Goal: Information Seeking & Learning: Find specific fact

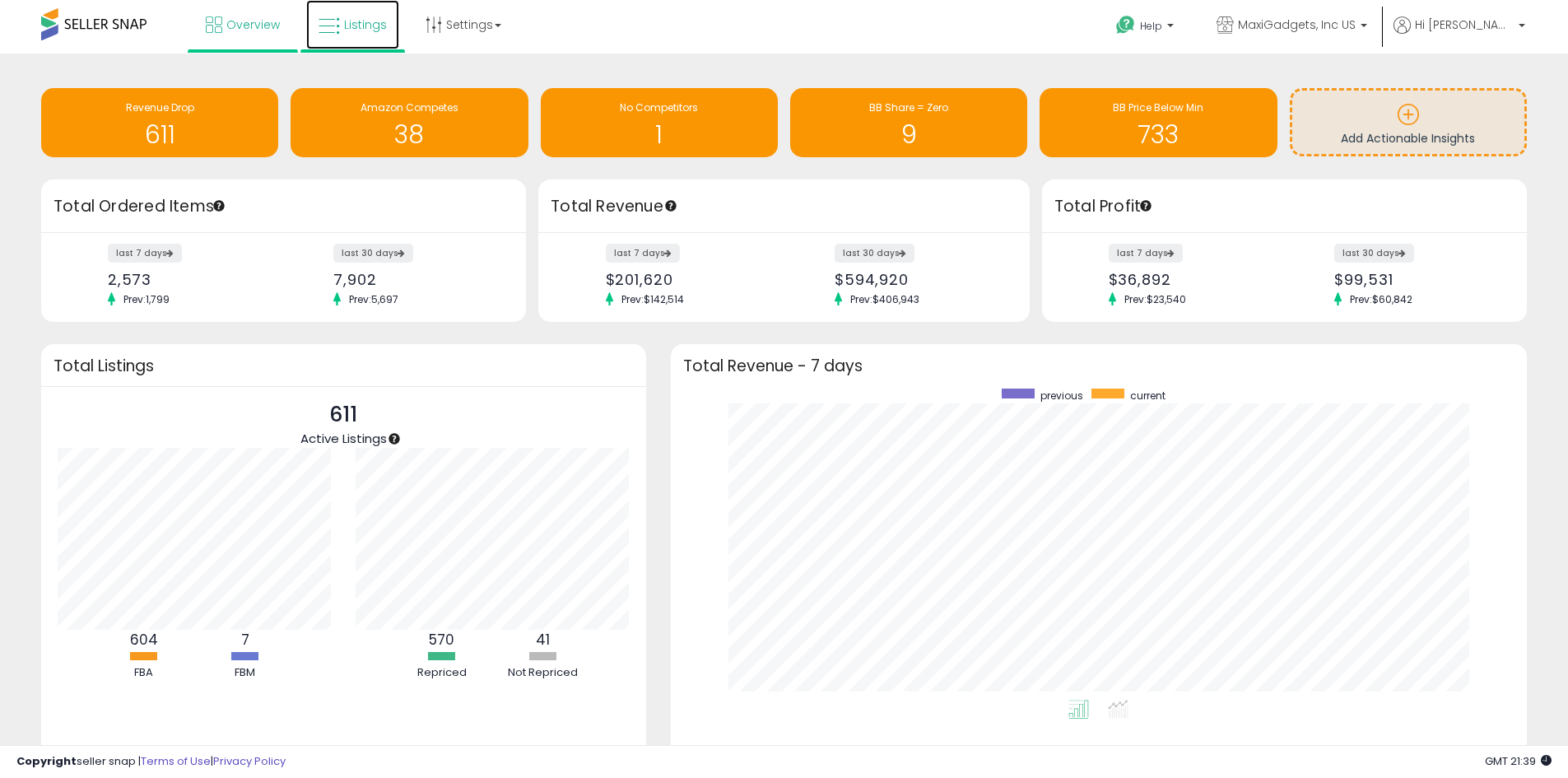
click at [357, 28] on span "Listings" at bounding box center [365, 24] width 43 height 16
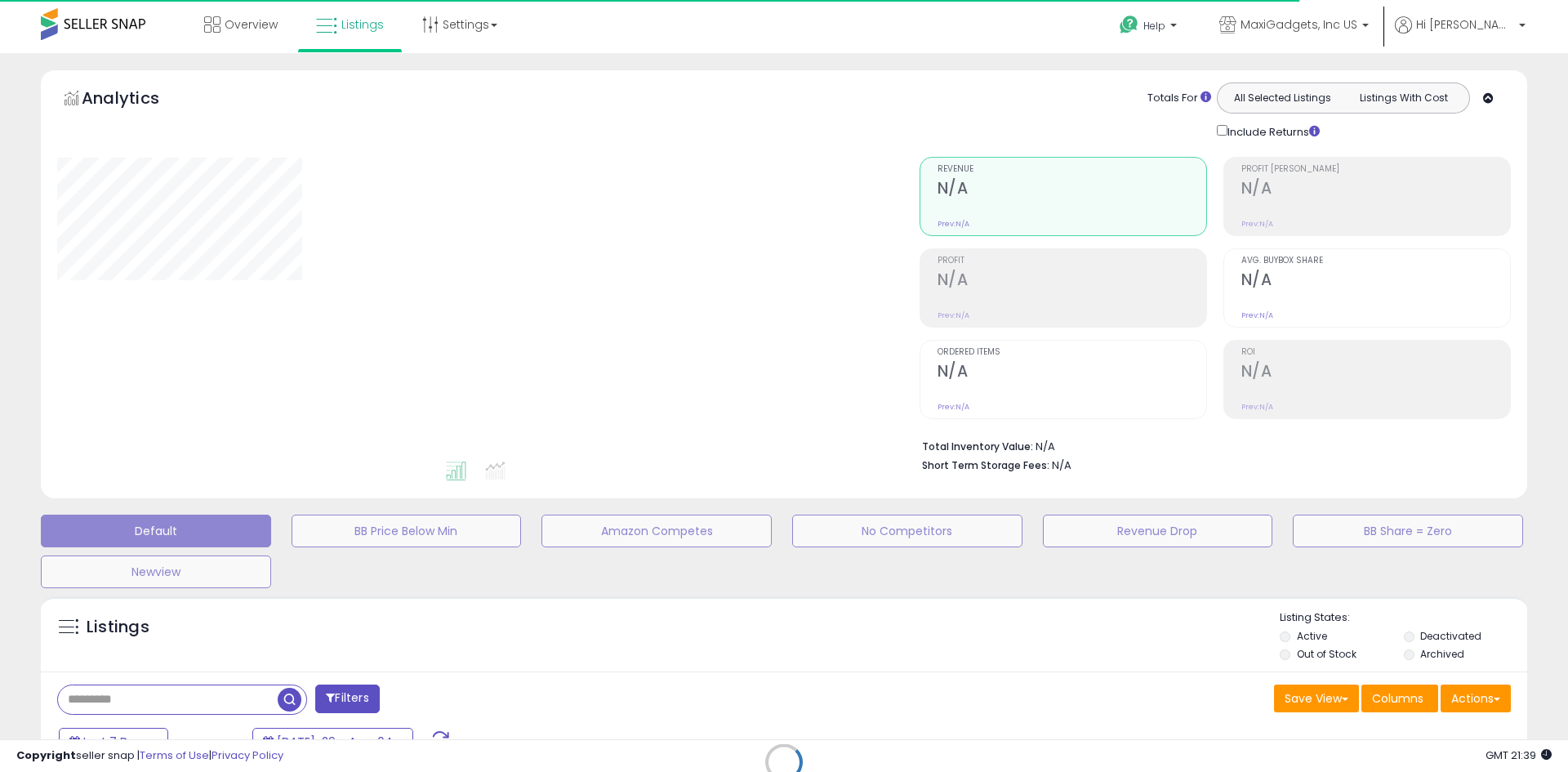
select select "**"
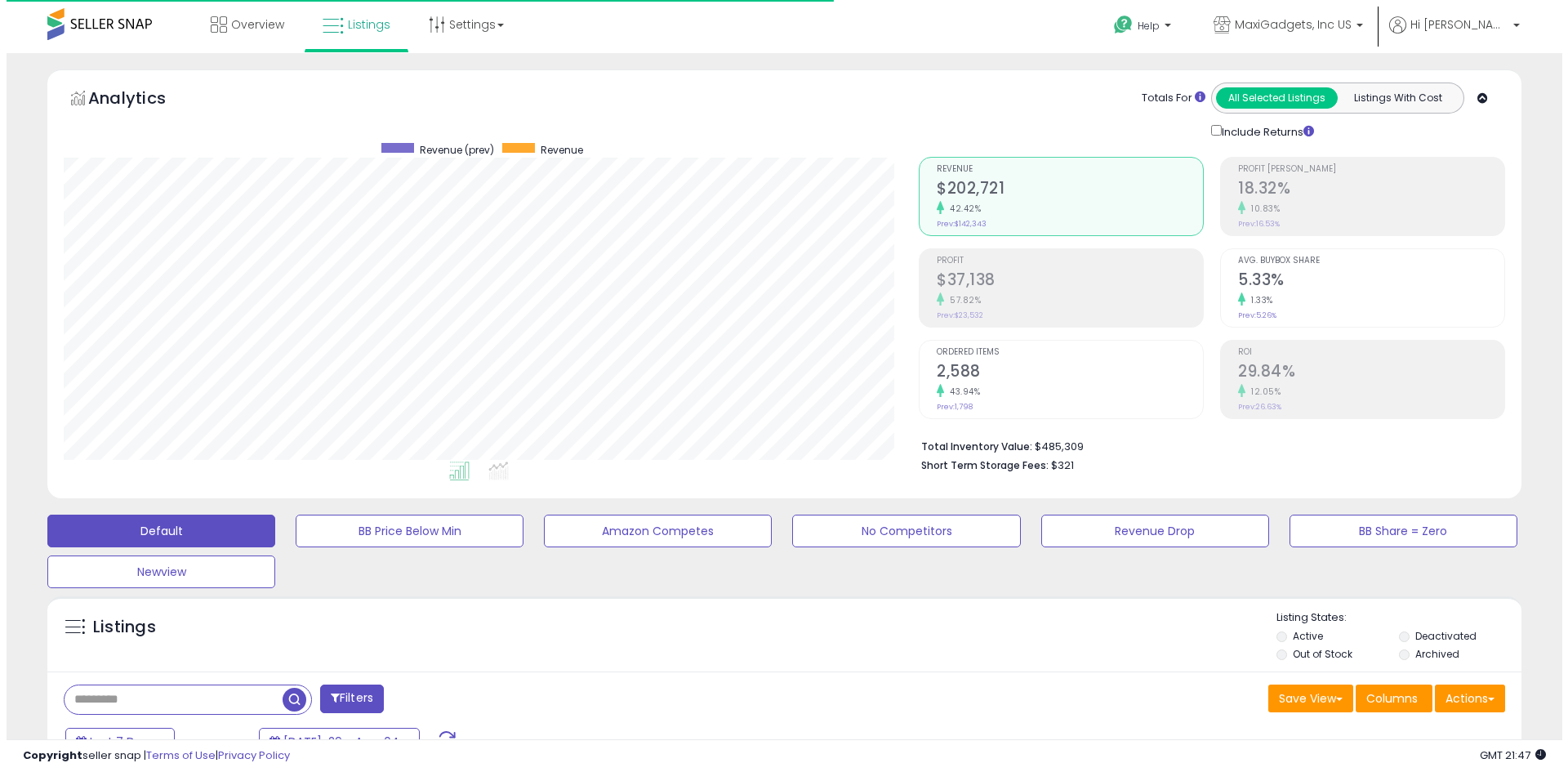
scroll to position [163, 0]
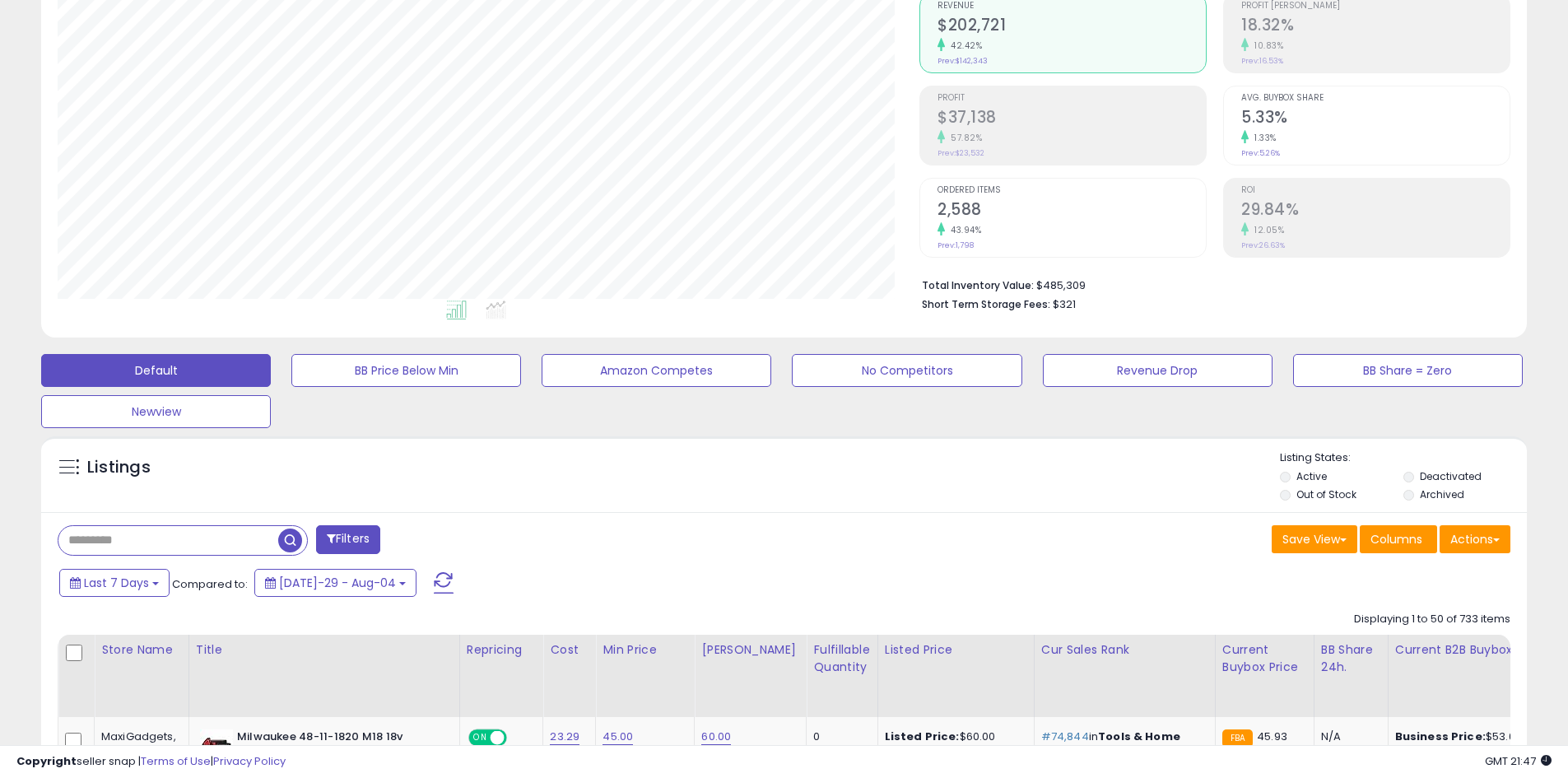
click at [221, 534] on input "text" at bounding box center [169, 540] width 220 height 29
paste input "**********"
click at [424, 540] on span "button" at bounding box center [433, 540] width 24 height 24
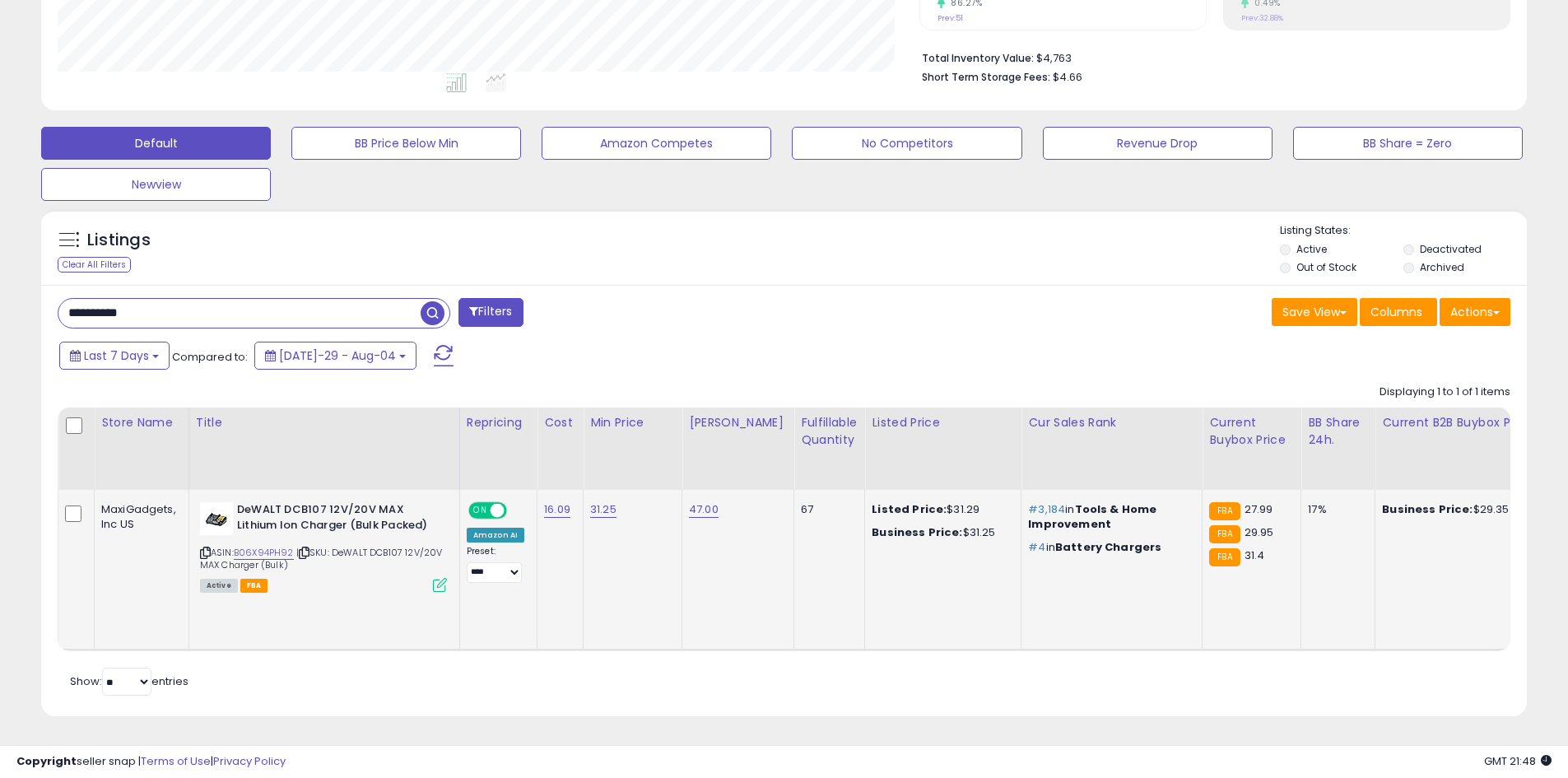
scroll to position [337, 862]
drag, startPoint x: 739, startPoint y: 503, endPoint x: 685, endPoint y: 504, distance: 54.0
click at [685, 504] on td "47.00" at bounding box center [738, 570] width 112 height 160
copy link "47.00"
click at [650, 504] on div "31.25" at bounding box center [629, 509] width 79 height 14
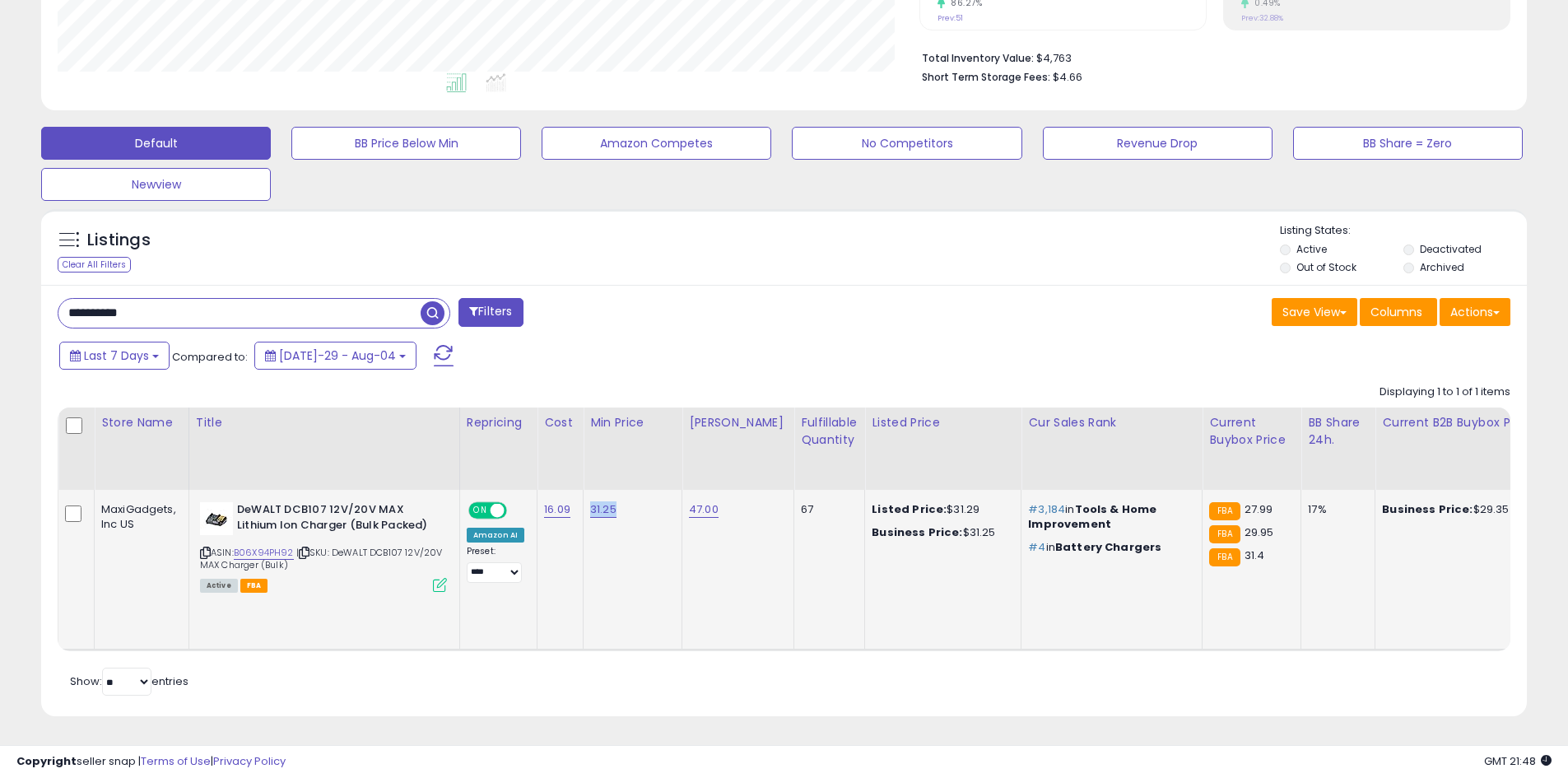
drag, startPoint x: 647, startPoint y: 503, endPoint x: 587, endPoint y: 507, distance: 60.1
click at [587, 507] on td "31.25" at bounding box center [633, 570] width 99 height 160
copy link "31.25"
drag, startPoint x: 158, startPoint y: 299, endPoint x: 36, endPoint y: 299, distance: 122.0
click at [36, 299] on div "Listings Clear All Filters" at bounding box center [784, 469] width 1510 height 536
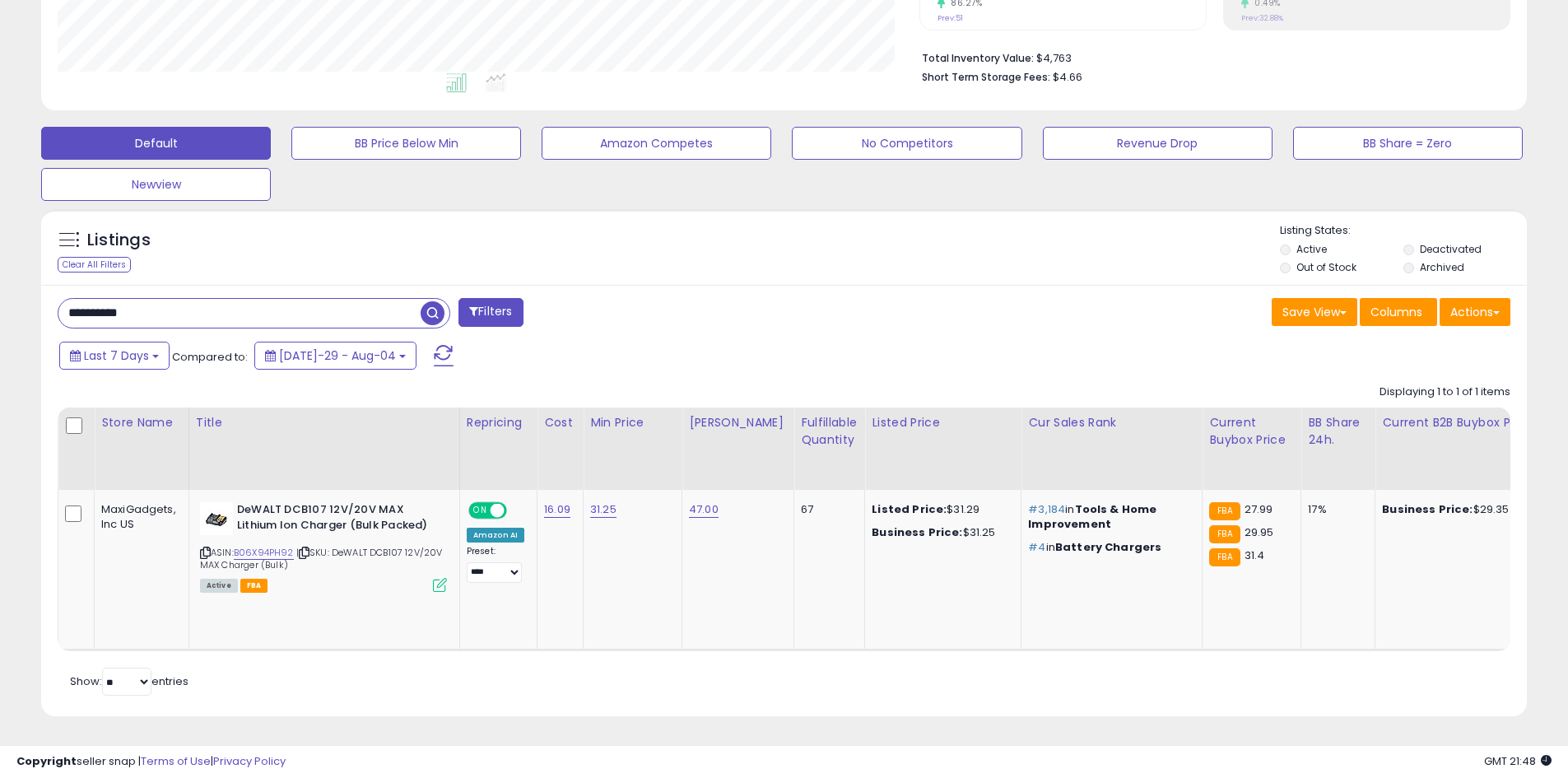
paste input "text"
click at [431, 302] on span "button" at bounding box center [433, 314] width 24 height 24
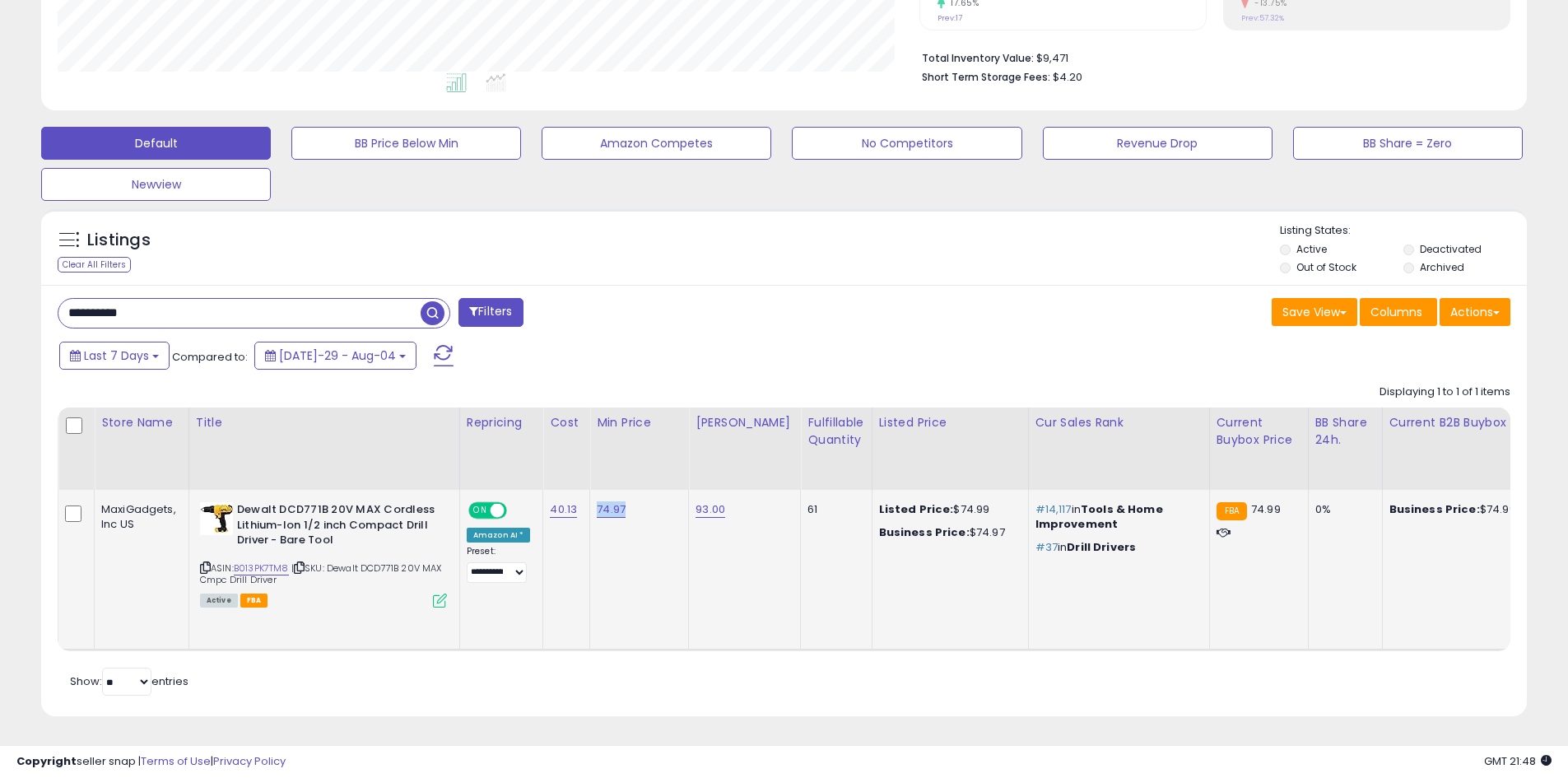
drag, startPoint x: 635, startPoint y: 493, endPoint x: 592, endPoint y: 500, distance: 43.6
click at [596, 502] on div "74.97" at bounding box center [635, 509] width 79 height 14
copy link "74.97"
drag, startPoint x: 722, startPoint y: 503, endPoint x: 687, endPoint y: 507, distance: 35.2
click at [689, 507] on td "93.00" at bounding box center [744, 570] width 112 height 160
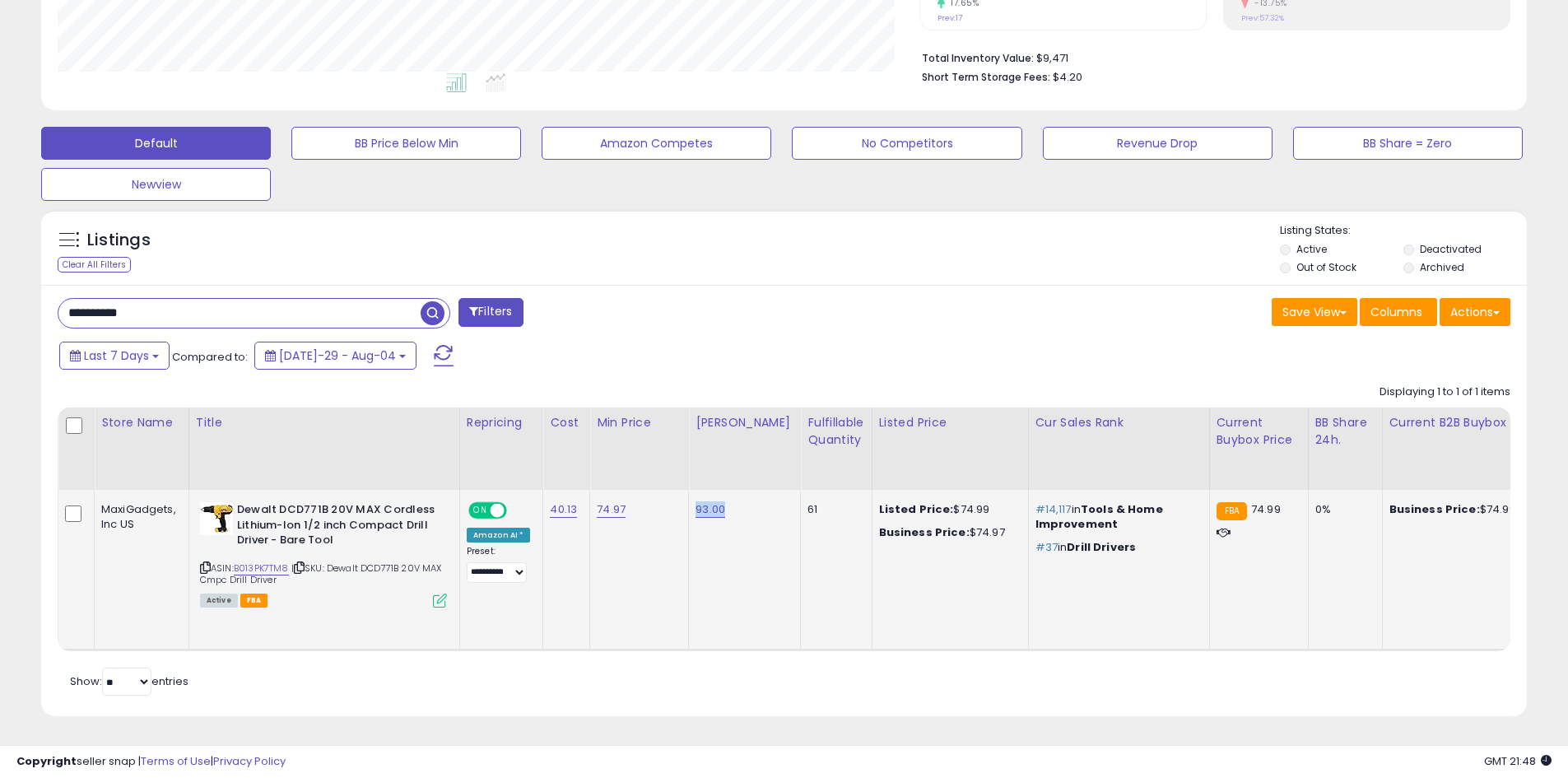
copy link "93.00"
drag, startPoint x: 258, startPoint y: 311, endPoint x: 68, endPoint y: 308, distance: 190.0
click at [68, 308] on input "**********" at bounding box center [239, 314] width 362 height 29
paste input "text"
click at [431, 303] on span "button" at bounding box center [433, 314] width 24 height 24
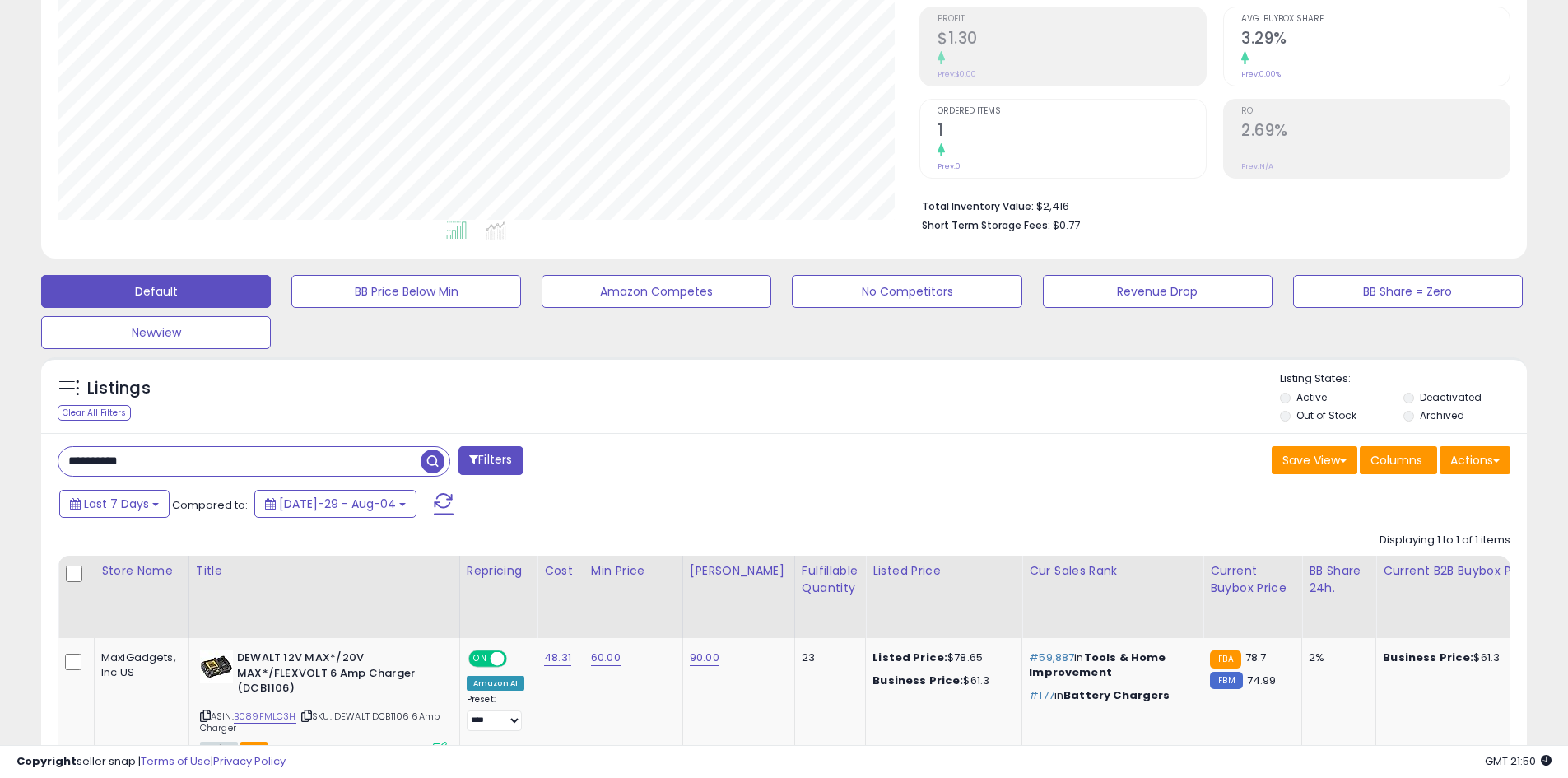
drag, startPoint x: 307, startPoint y: 458, endPoint x: 0, endPoint y: 450, distance: 307.1
click at [0, 450] on div "**********" at bounding box center [784, 368] width 1568 height 1116
paste input "text"
click at [433, 462] on span "button" at bounding box center [433, 462] width 24 height 24
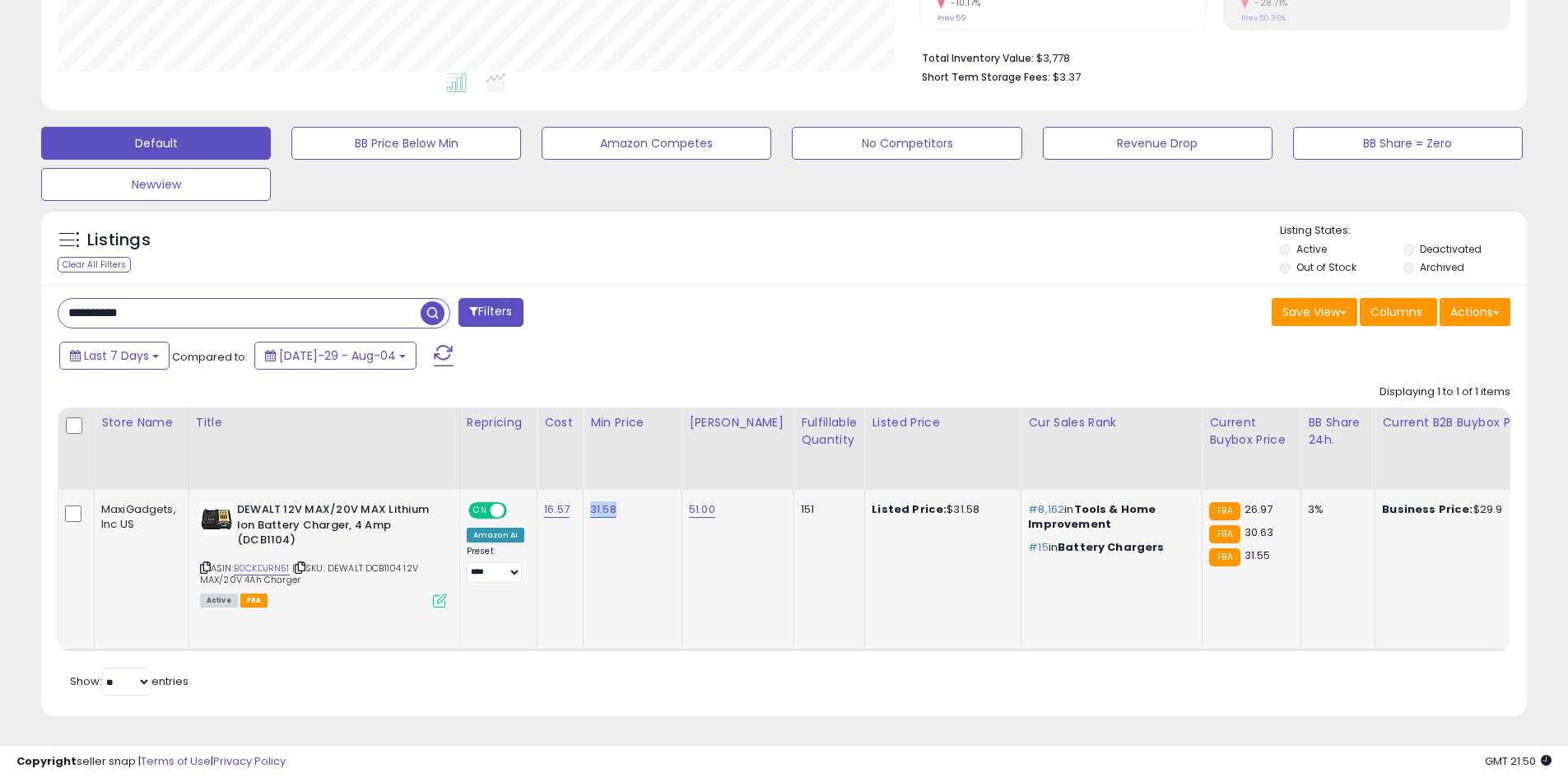
click at [583, 495] on td "31.58" at bounding box center [633, 570] width 99 height 160
copy link "31.58"
drag, startPoint x: 737, startPoint y: 498, endPoint x: 675, endPoint y: 507, distance: 62.6
copy tr "51.00"
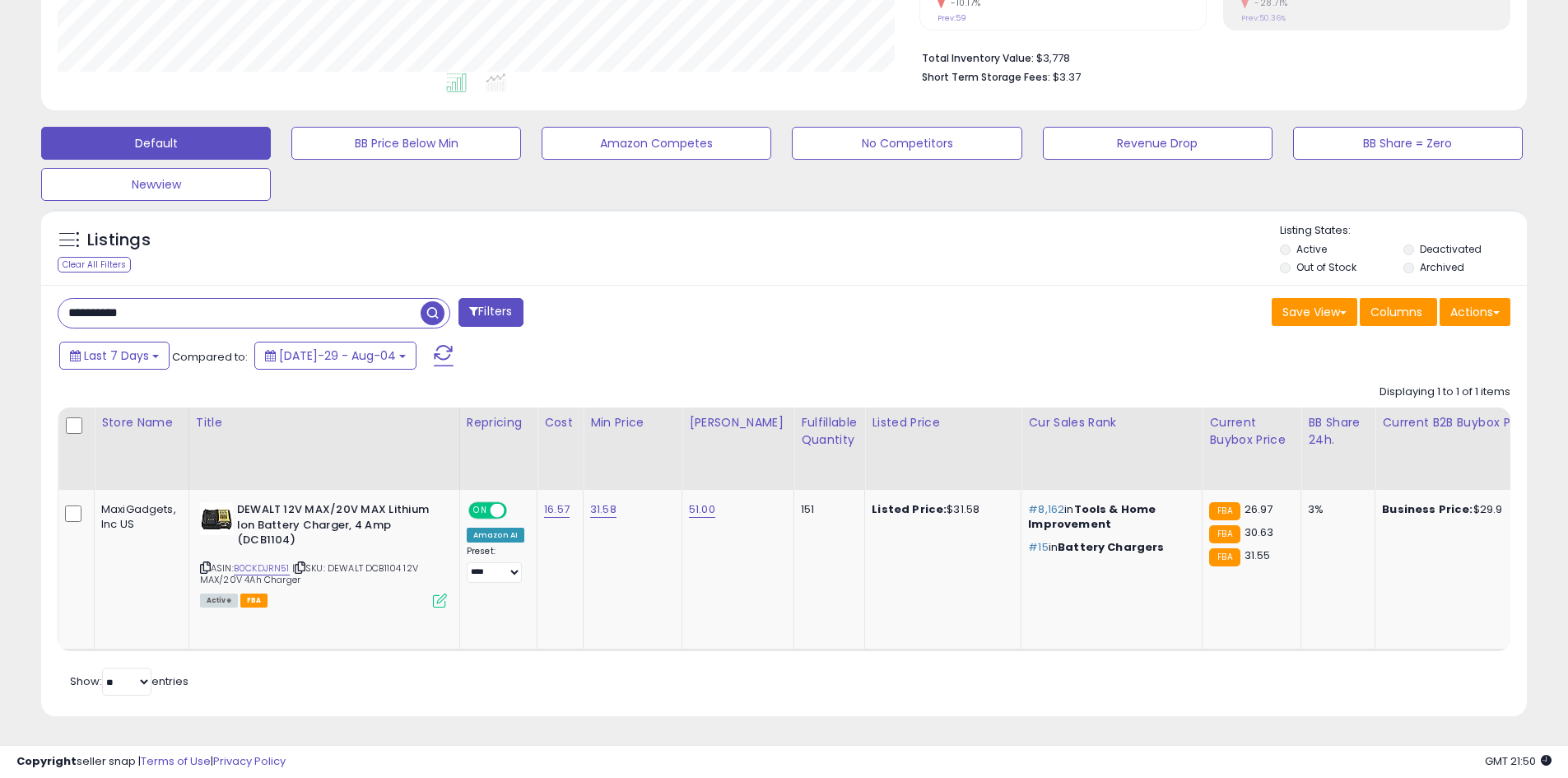
drag, startPoint x: 184, startPoint y: 295, endPoint x: 0, endPoint y: 292, distance: 184.0
click at [0, 292] on div "**********" at bounding box center [784, 220] width 1568 height 1116
paste input "text"
click at [443, 303] on span "button" at bounding box center [433, 314] width 24 height 24
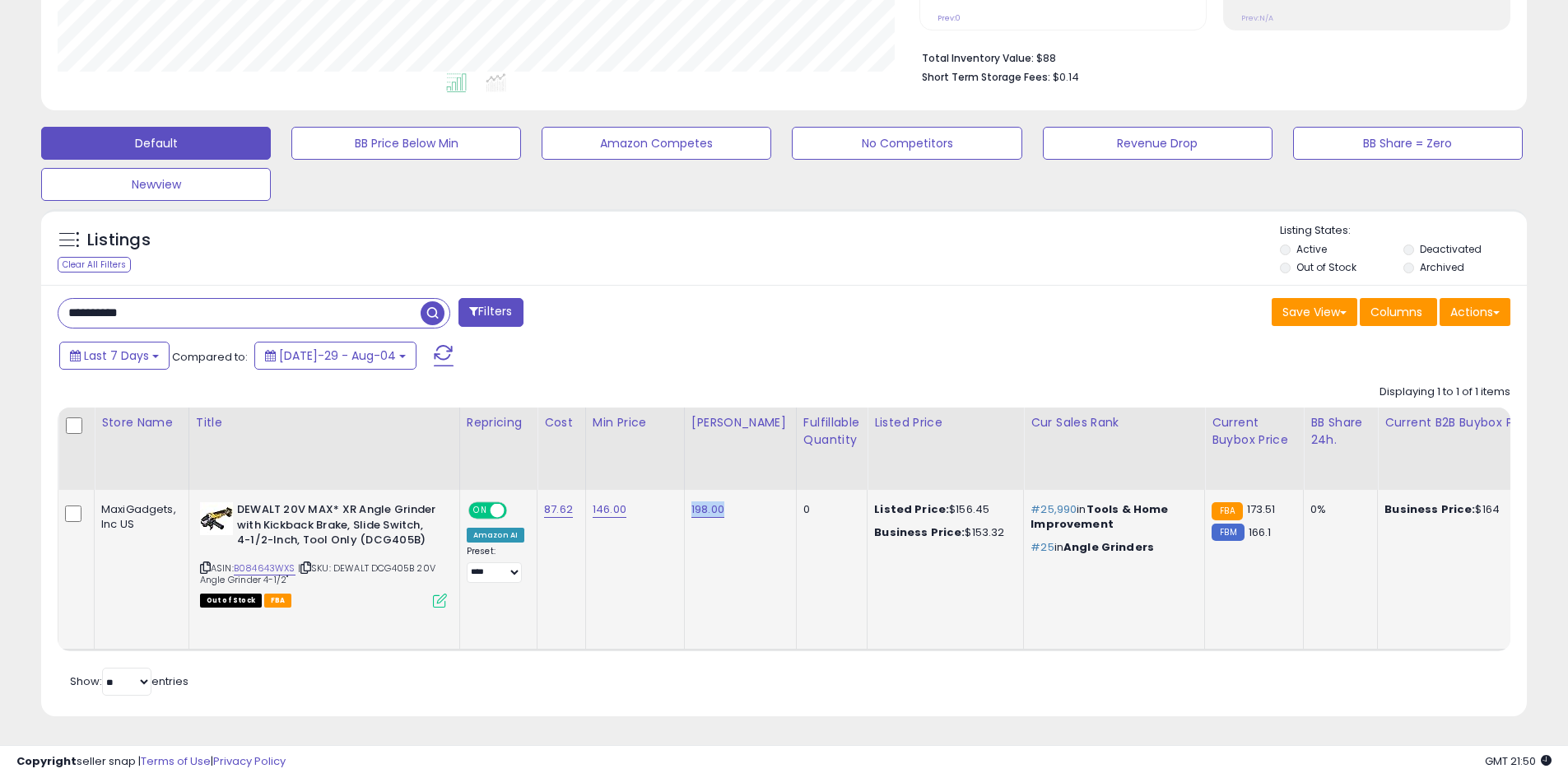
drag, startPoint x: 731, startPoint y: 511, endPoint x: 689, endPoint y: 509, distance: 42.0
click at [689, 509] on td "198.00" at bounding box center [739, 570] width 112 height 160
copy link "198.00"
click at [624, 512] on td "146.00" at bounding box center [635, 570] width 99 height 160
drag, startPoint x: 634, startPoint y: 504, endPoint x: 589, endPoint y: 510, distance: 45.4
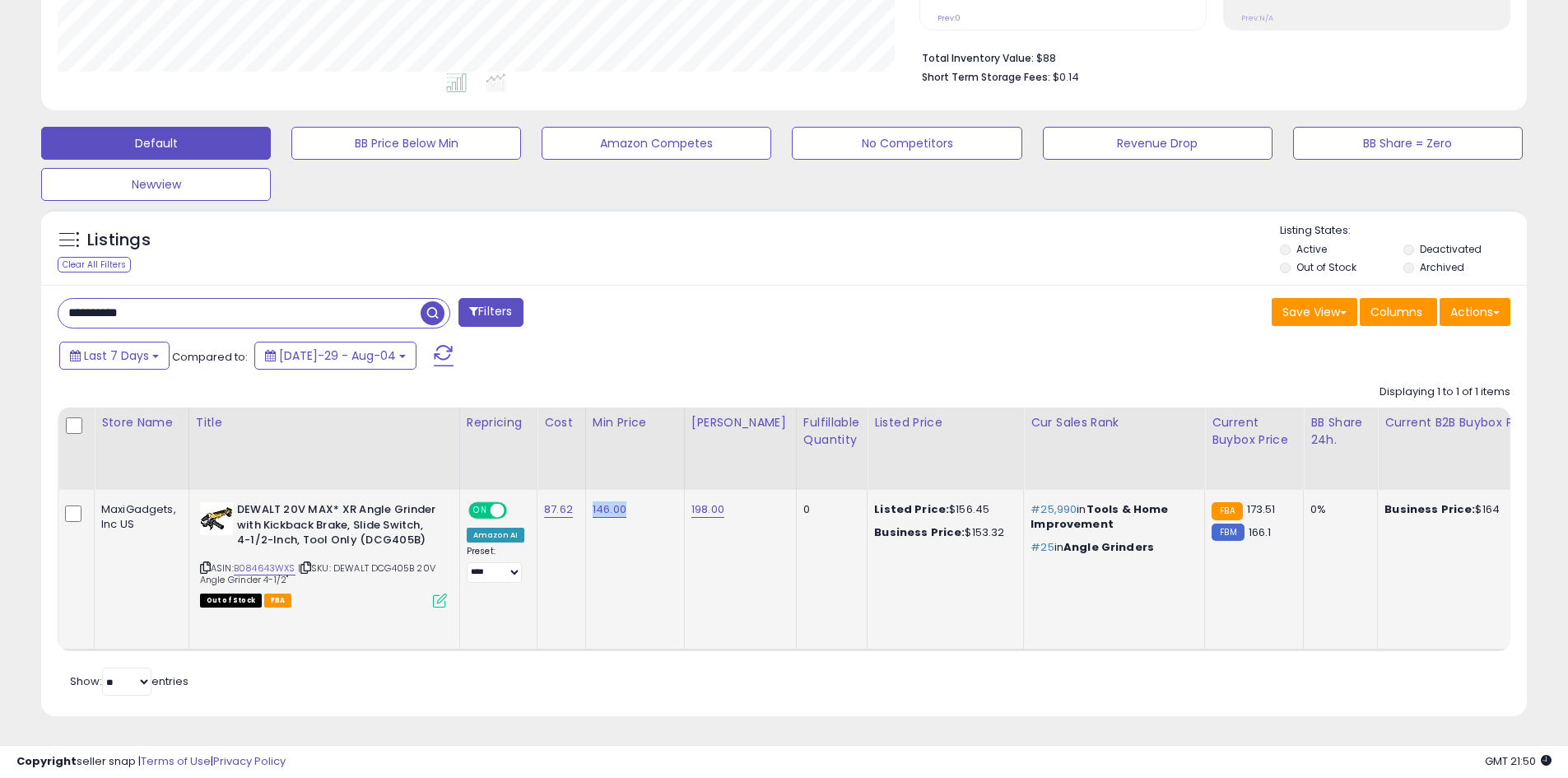
click at [589, 510] on td "146.00" at bounding box center [635, 570] width 99 height 160
copy link "146.00"
drag, startPoint x: 221, startPoint y: 305, endPoint x: 54, endPoint y: 293, distance: 167.4
click at [54, 298] on div "**********" at bounding box center [415, 314] width 739 height 33
paste input "text"
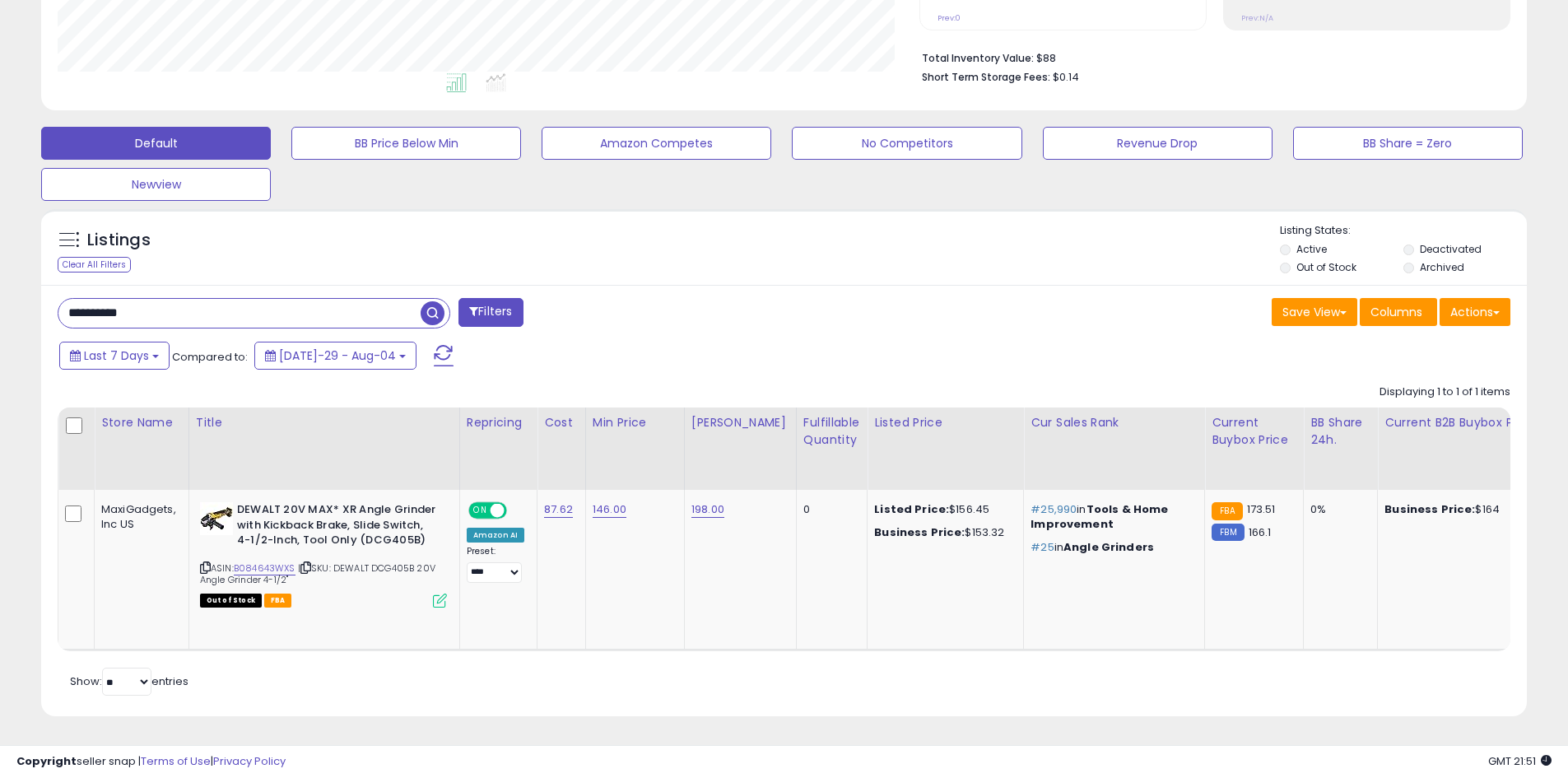
click at [428, 302] on span "button" at bounding box center [433, 314] width 24 height 24
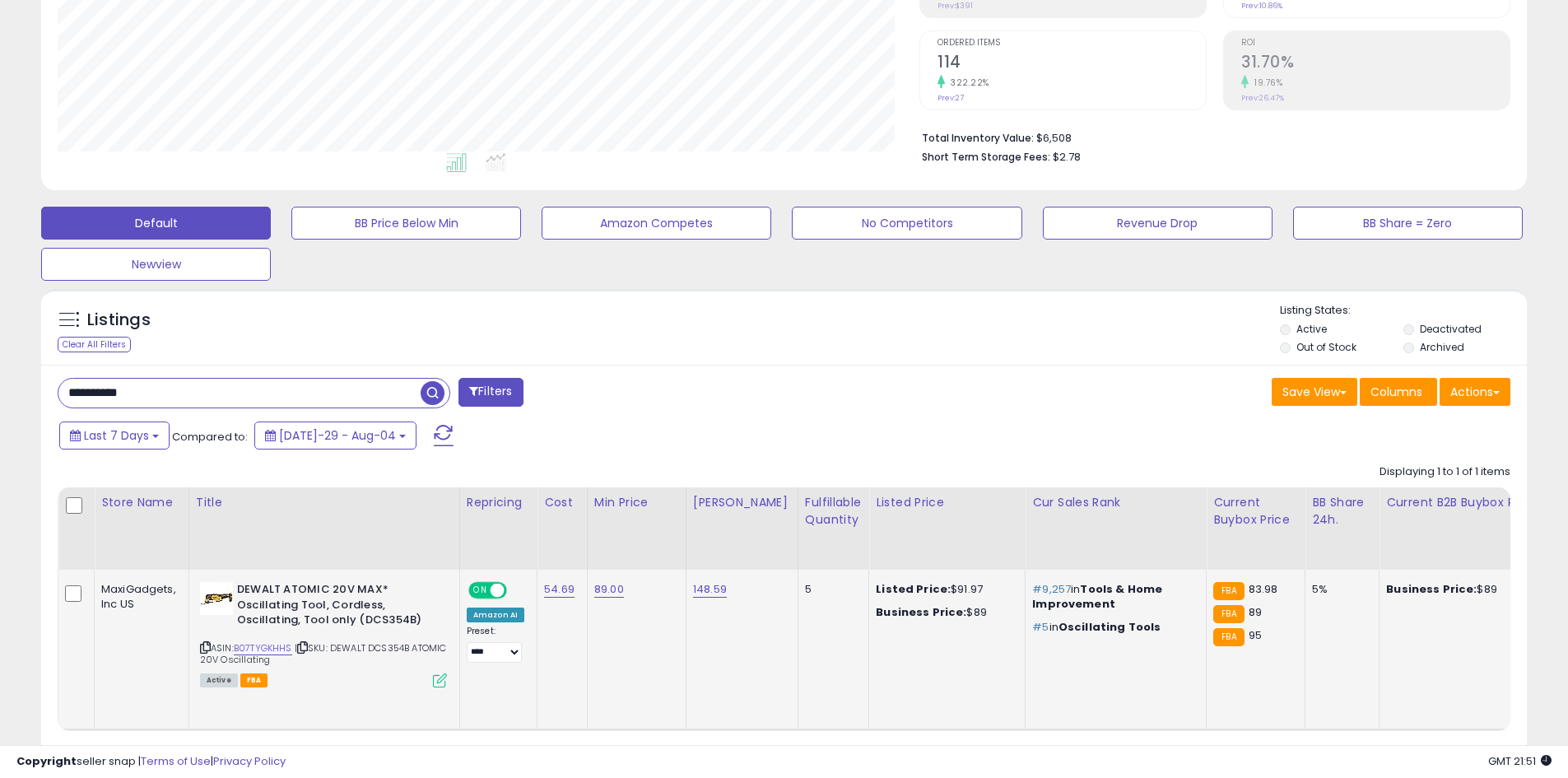
scroll to position [404, 0]
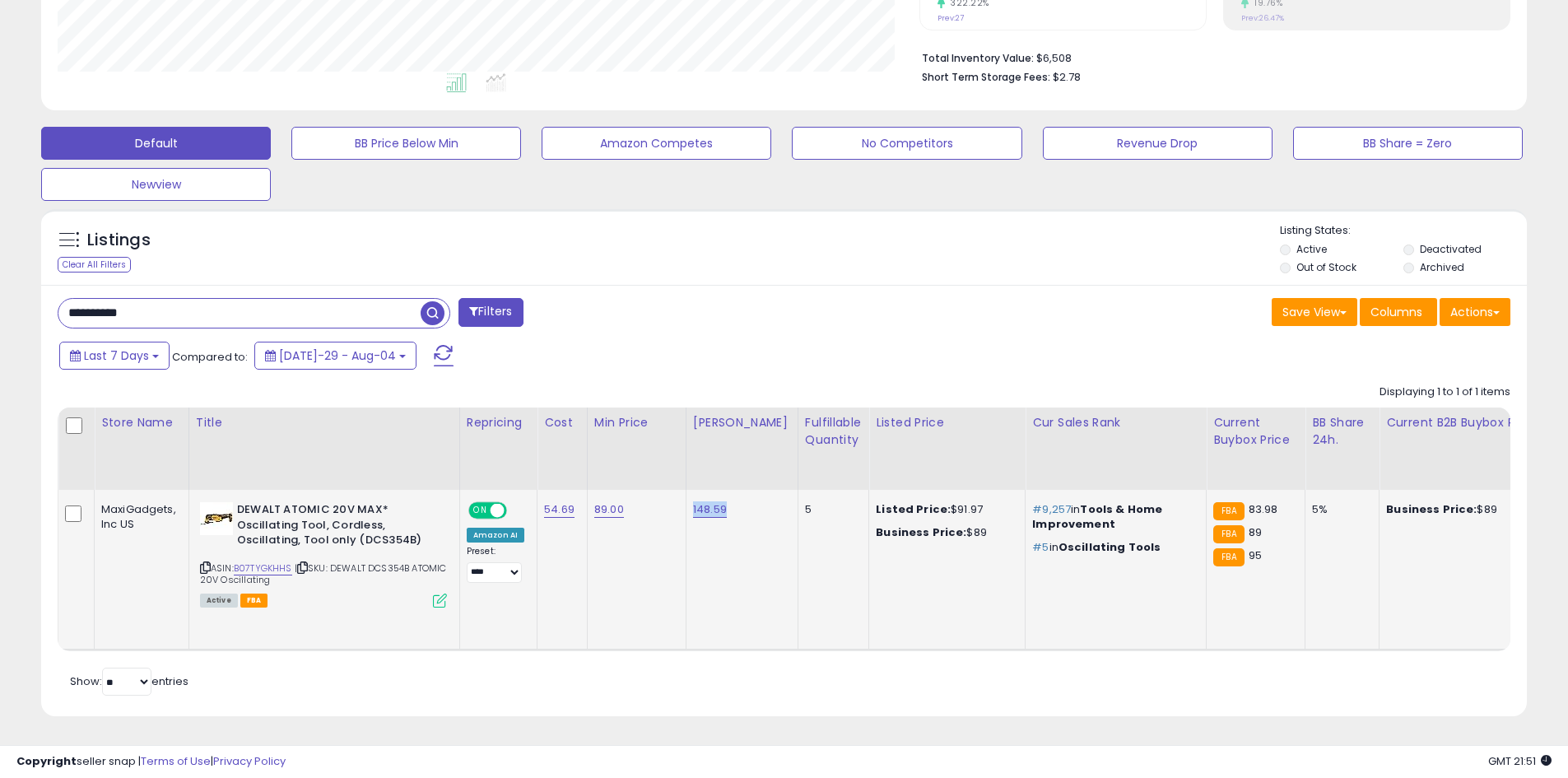
drag, startPoint x: 715, startPoint y: 517, endPoint x: 683, endPoint y: 512, distance: 32.4
click at [686, 512] on td "148.59" at bounding box center [741, 570] width 112 height 160
copy link "148.59"
drag, startPoint x: 624, startPoint y: 507, endPoint x: 589, endPoint y: 505, distance: 35.1
click at [589, 505] on td "89.00" at bounding box center [636, 570] width 99 height 160
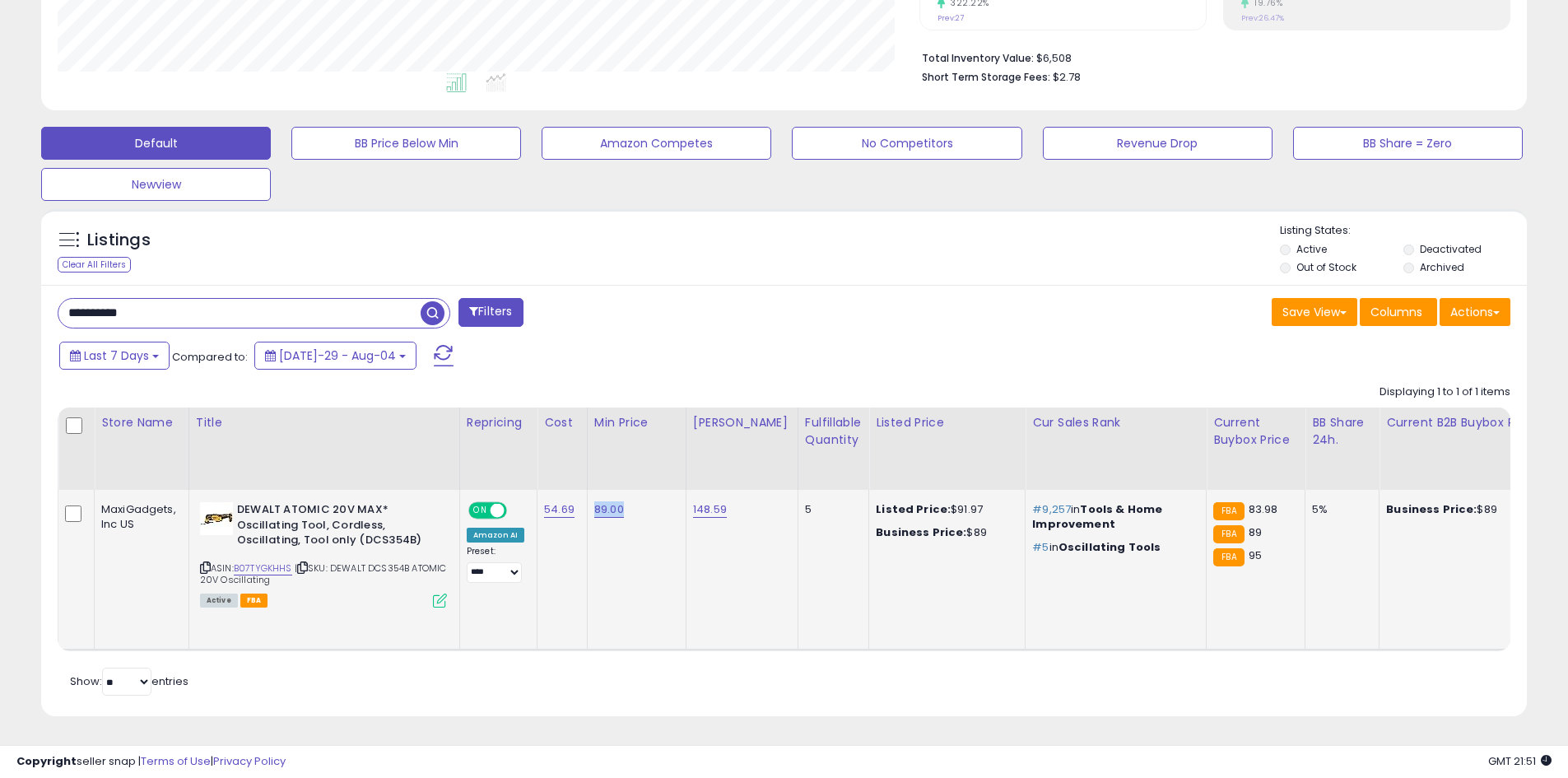
copy link "89.00"
drag, startPoint x: 73, startPoint y: 303, endPoint x: 1, endPoint y: 303, distance: 72.0
click at [1, 303] on div "**********" at bounding box center [784, 220] width 1568 height 1116
paste input "text"
click at [431, 303] on span "button" at bounding box center [433, 314] width 24 height 24
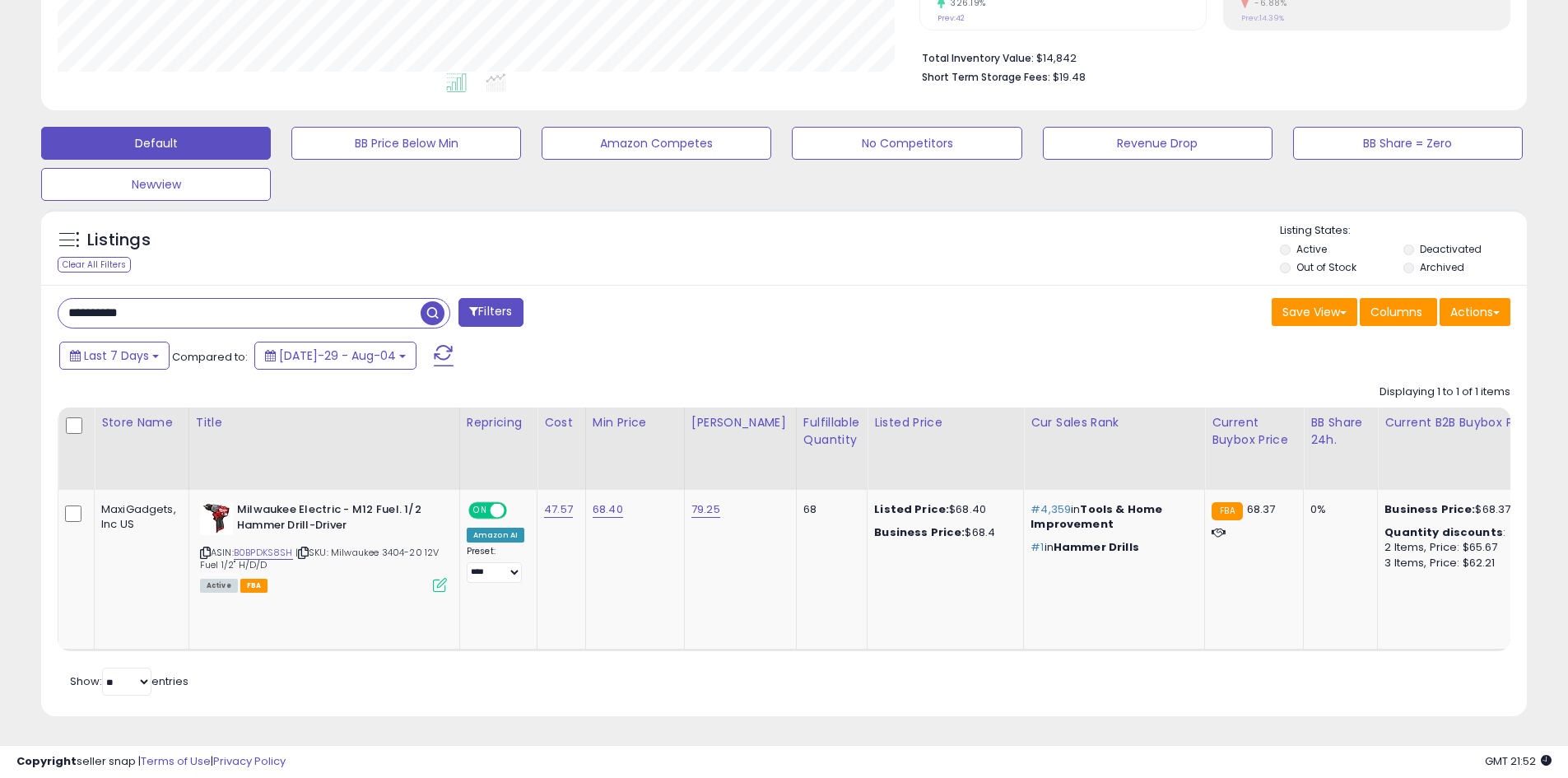
scroll to position [337, 862]
drag, startPoint x: 737, startPoint y: 510, endPoint x: 687, endPoint y: 507, distance: 50.1
click at [687, 507] on td "79.25" at bounding box center [739, 570] width 112 height 160
drag, startPoint x: 636, startPoint y: 498, endPoint x: 585, endPoint y: 501, distance: 51.1
click at [585, 501] on td "68.40" at bounding box center [635, 570] width 99 height 160
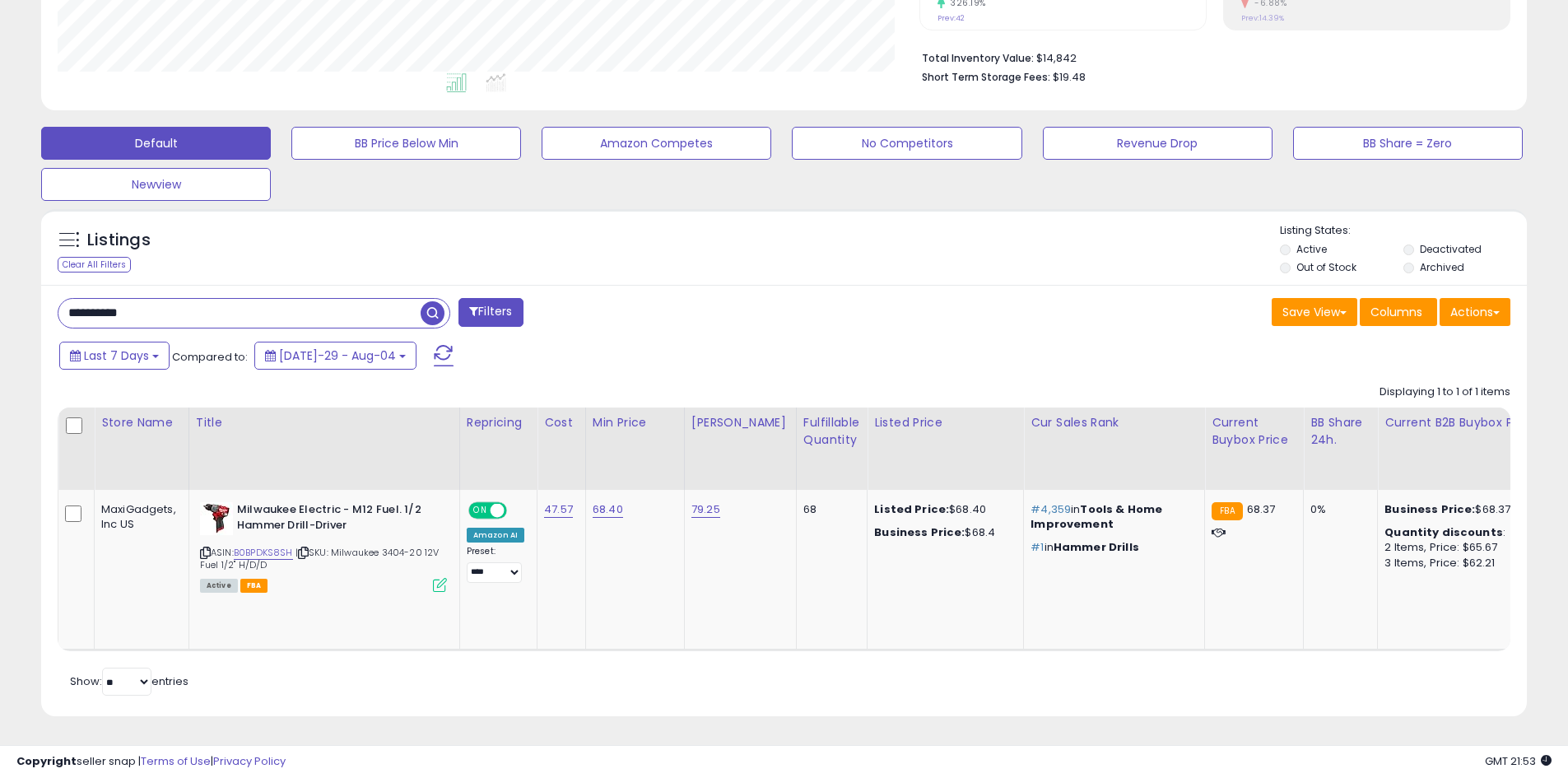
drag, startPoint x: 190, startPoint y: 302, endPoint x: 0, endPoint y: 283, distance: 190.9
click at [0, 283] on div "**********" at bounding box center [784, 220] width 1568 height 1116
paste input "text"
click at [429, 302] on span "button" at bounding box center [433, 314] width 24 height 24
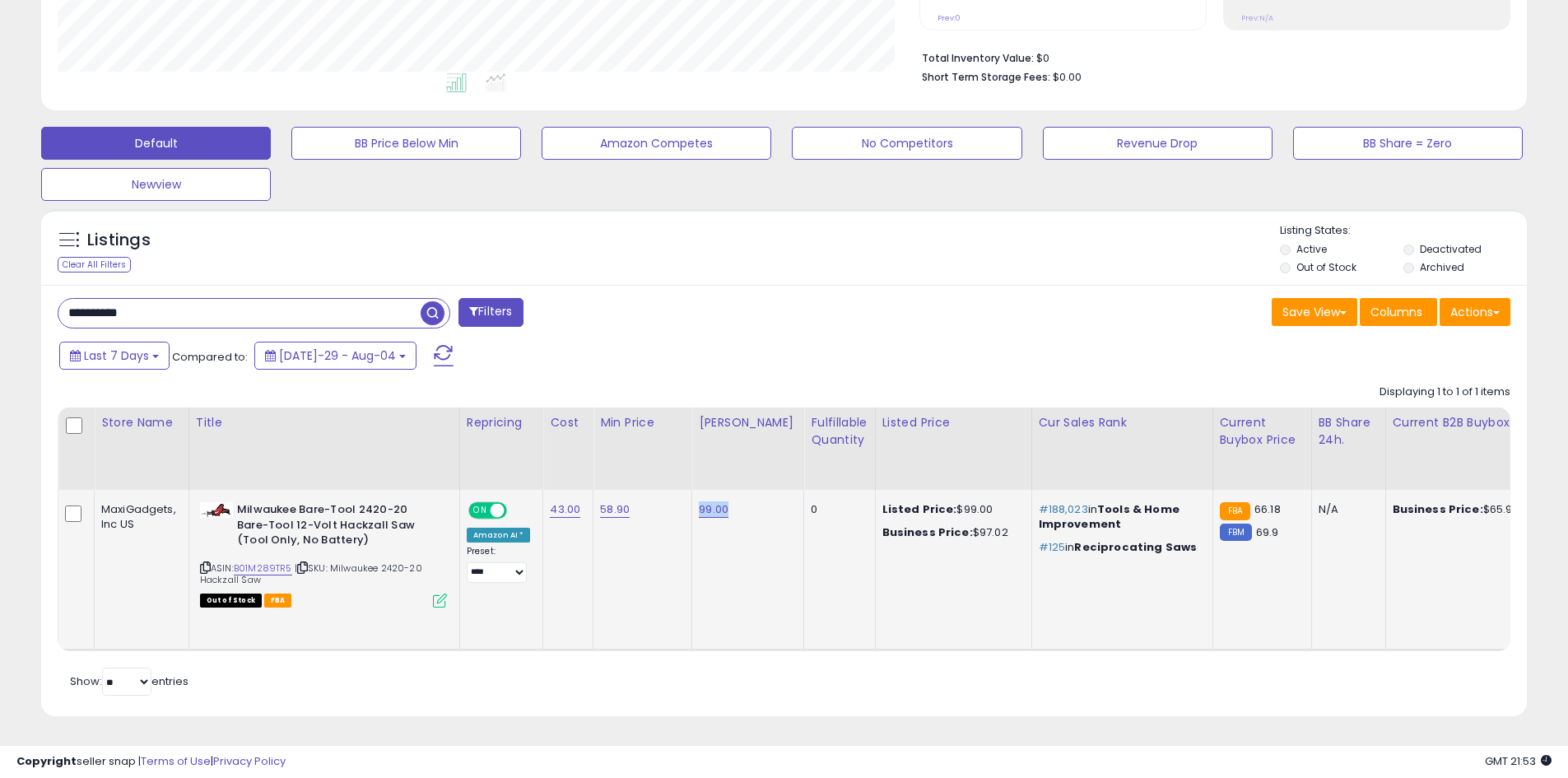
drag, startPoint x: 749, startPoint y: 492, endPoint x: 691, endPoint y: 498, distance: 58.3
click at [692, 498] on td "99.00" at bounding box center [748, 570] width 112 height 160
drag, startPoint x: 643, startPoint y: 495, endPoint x: 594, endPoint y: 504, distance: 49.8
click at [594, 504] on td "58.90" at bounding box center [643, 570] width 99 height 160
drag, startPoint x: 222, startPoint y: 297, endPoint x: 0, endPoint y: 294, distance: 222.0
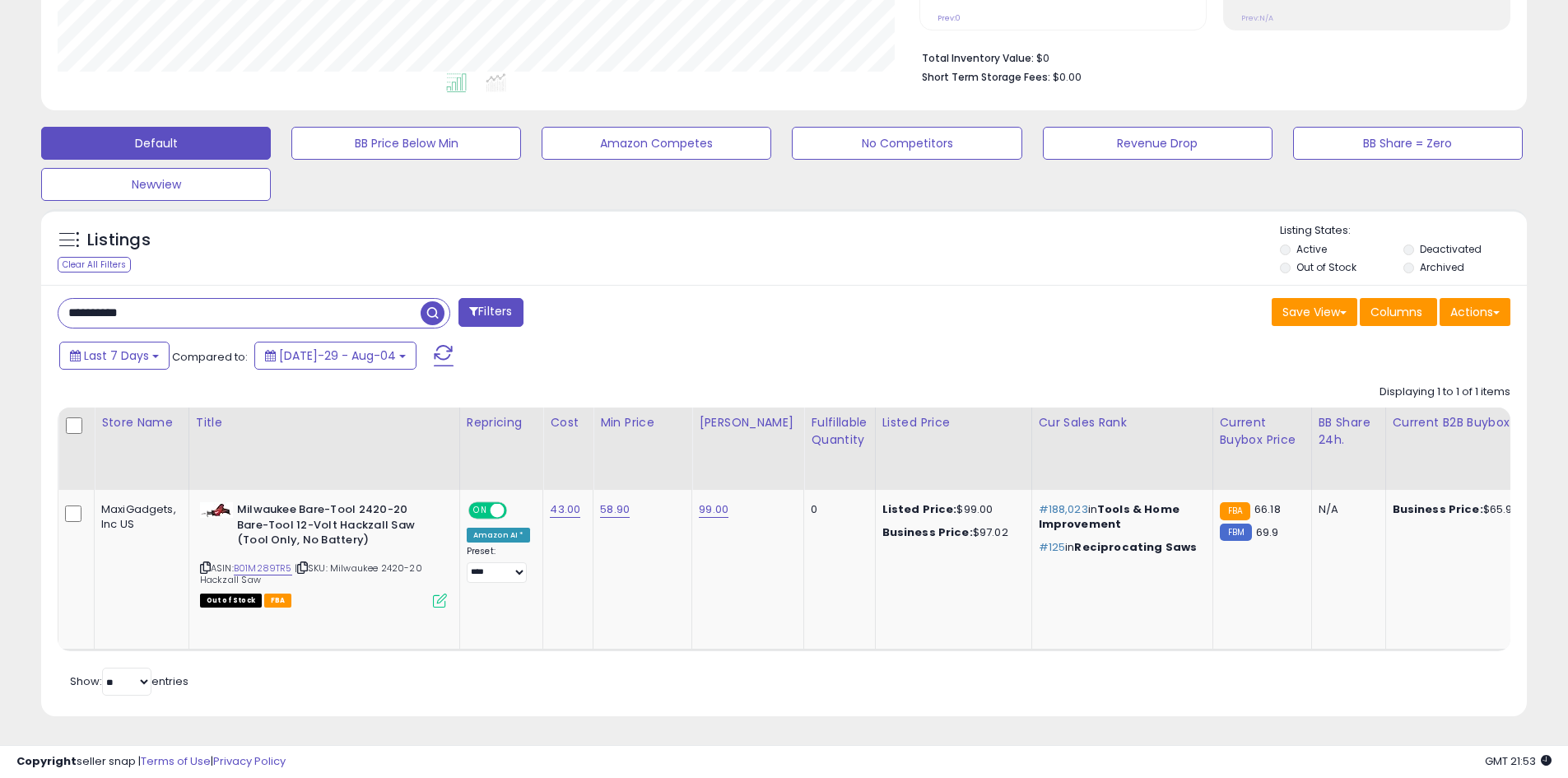
click at [0, 295] on div "**********" at bounding box center [784, 220] width 1568 height 1116
paste input "text"
click at [426, 308] on span "button" at bounding box center [433, 314] width 24 height 24
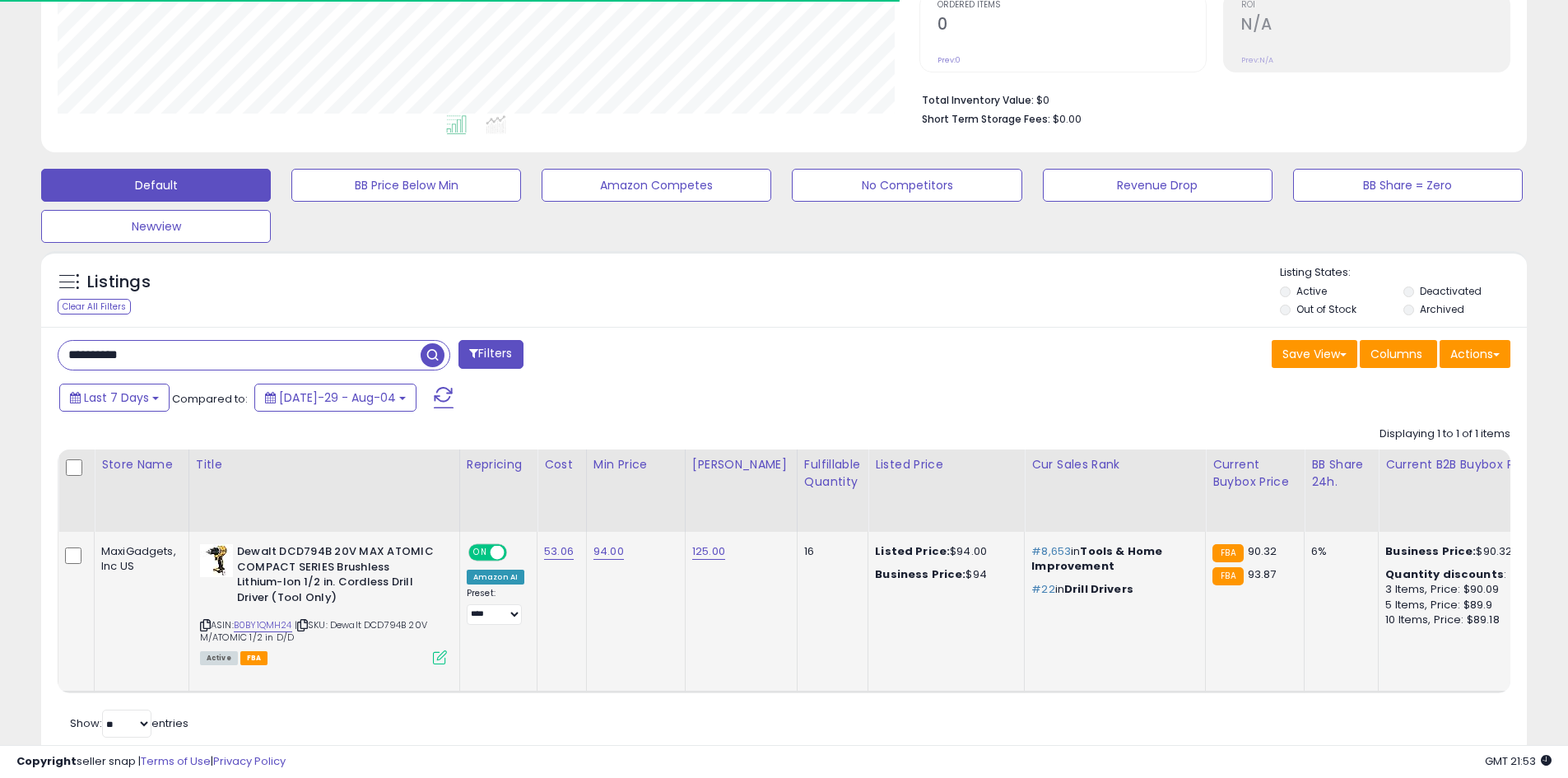
scroll to position [404, 0]
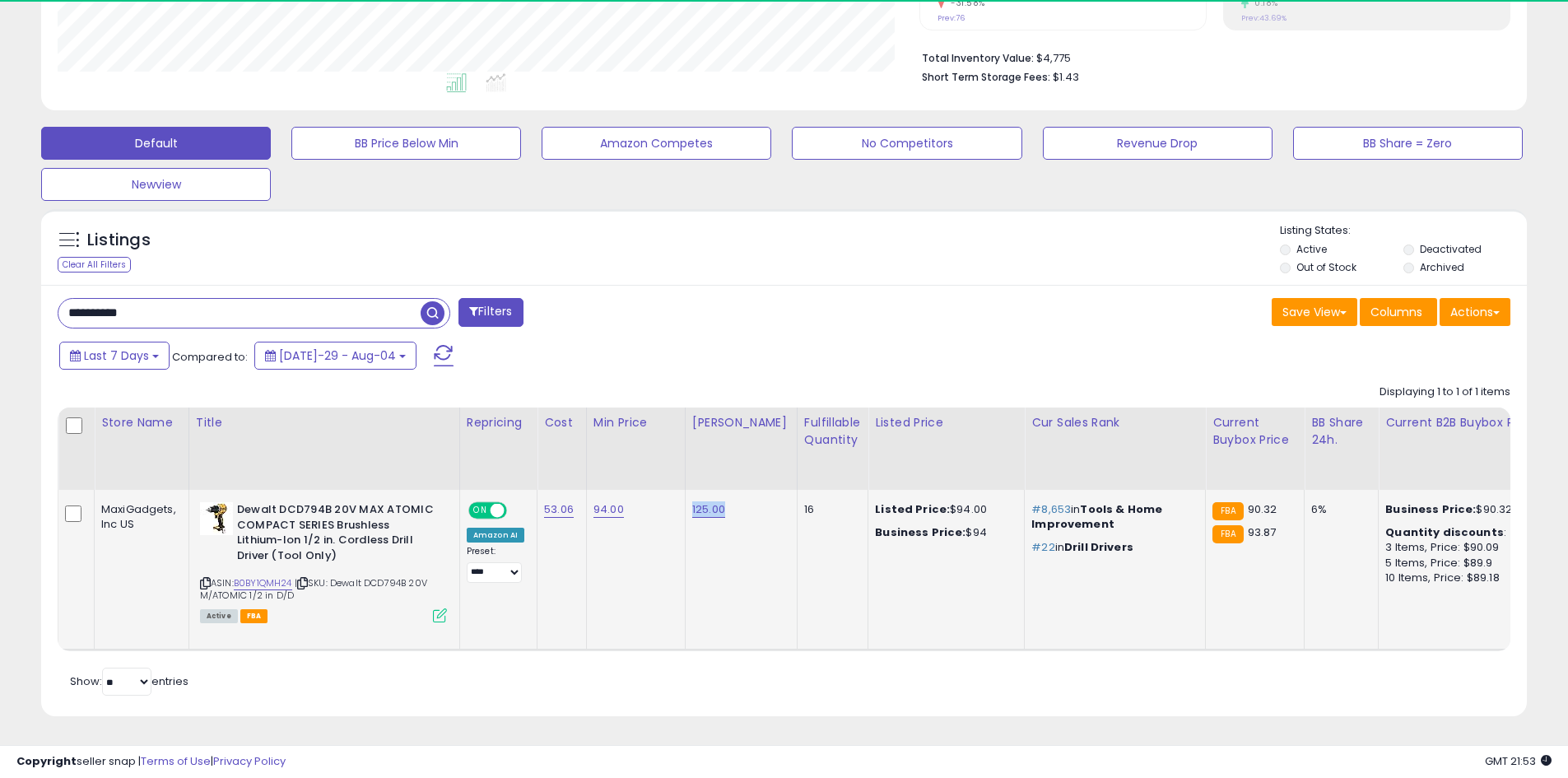
drag, startPoint x: 743, startPoint y: 509, endPoint x: 686, endPoint y: 504, distance: 57.2
click at [686, 504] on td "125.00" at bounding box center [740, 570] width 112 height 160
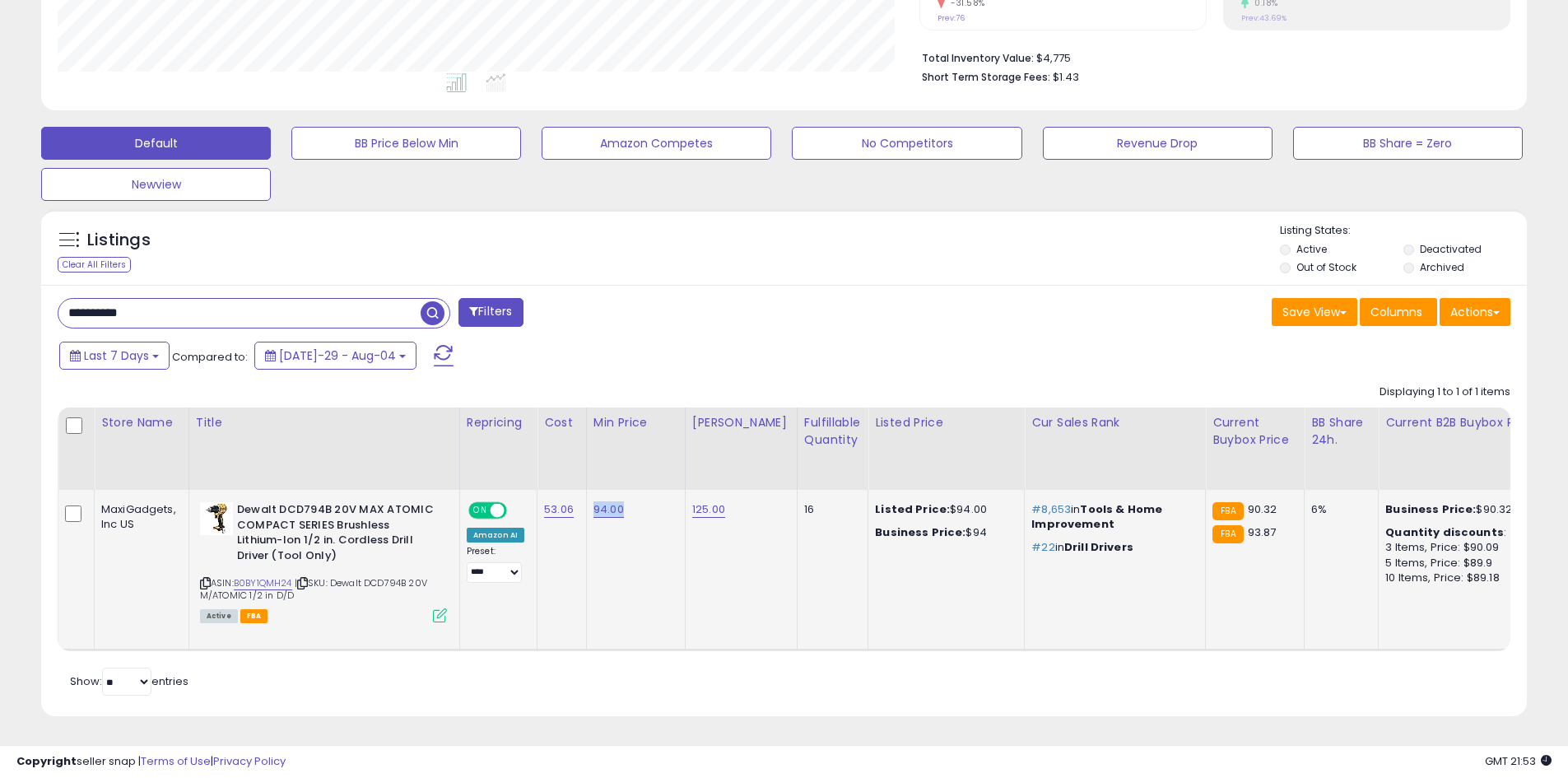
drag, startPoint x: 630, startPoint y: 500, endPoint x: 590, endPoint y: 502, distance: 40.0
click at [594, 502] on div "94.00" at bounding box center [633, 509] width 79 height 14
drag, startPoint x: 101, startPoint y: 278, endPoint x: 0, endPoint y: 271, distance: 101.2
click at [0, 271] on div "**********" at bounding box center [784, 220] width 1568 height 1116
paste input "text"
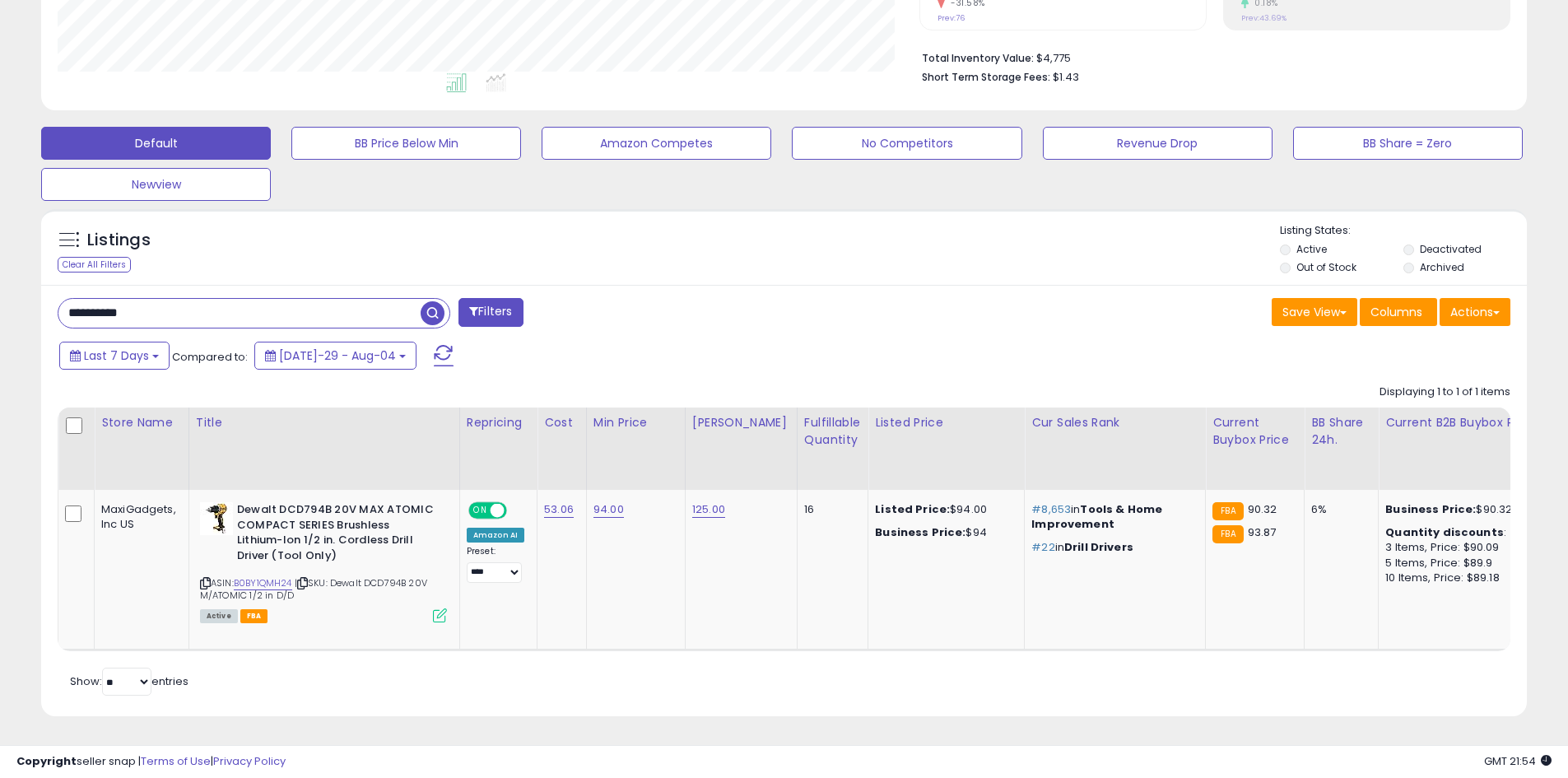
click at [435, 303] on span "button" at bounding box center [433, 314] width 24 height 24
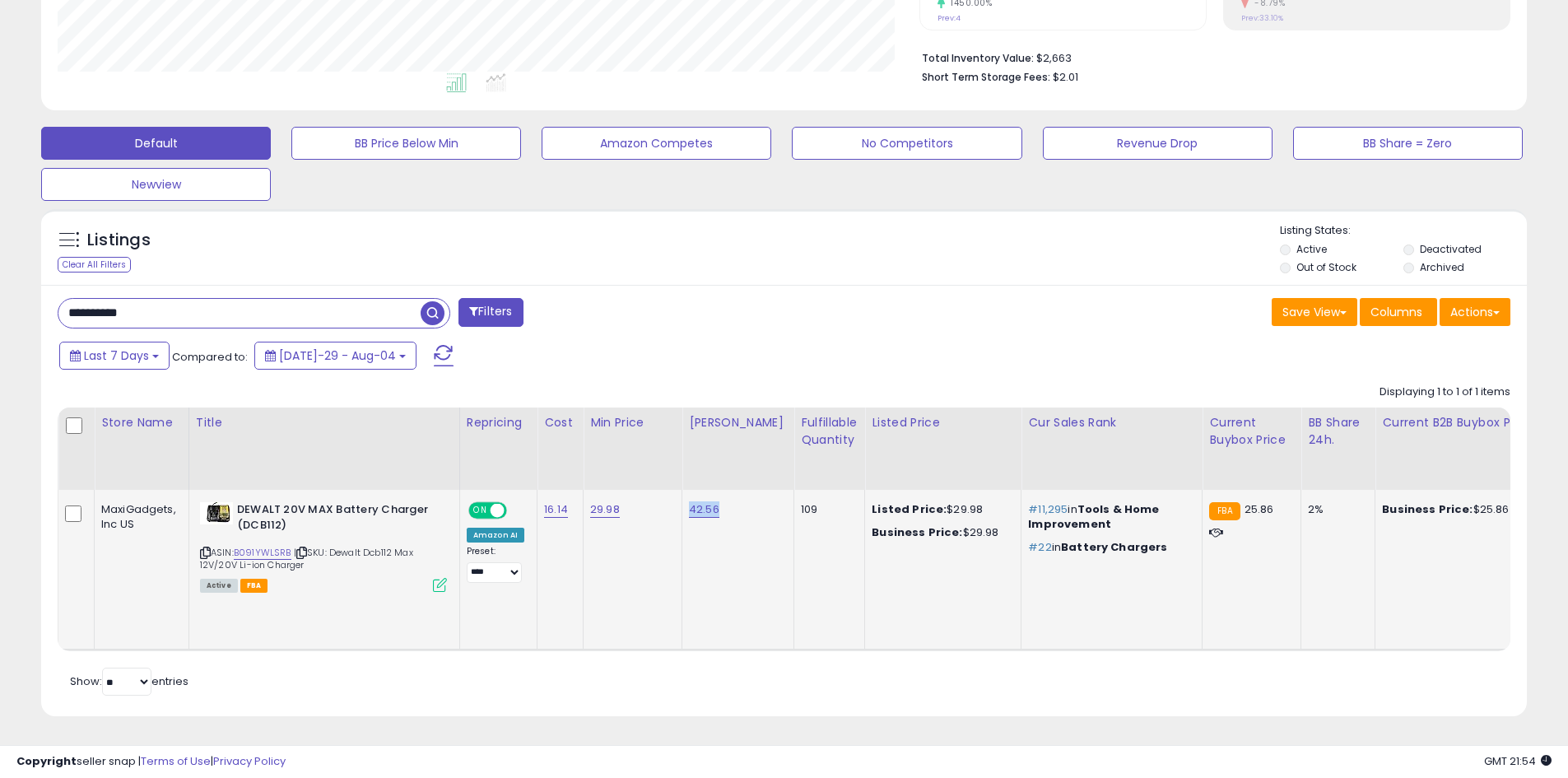
drag, startPoint x: 742, startPoint y: 495, endPoint x: 669, endPoint y: 500, distance: 73.2
click at [608, 520] on td "29.98" at bounding box center [633, 570] width 99 height 160
drag, startPoint x: 598, startPoint y: 498, endPoint x: 581, endPoint y: 498, distance: 17.0
click at [583, 498] on td "29.98" at bounding box center [633, 570] width 99 height 160
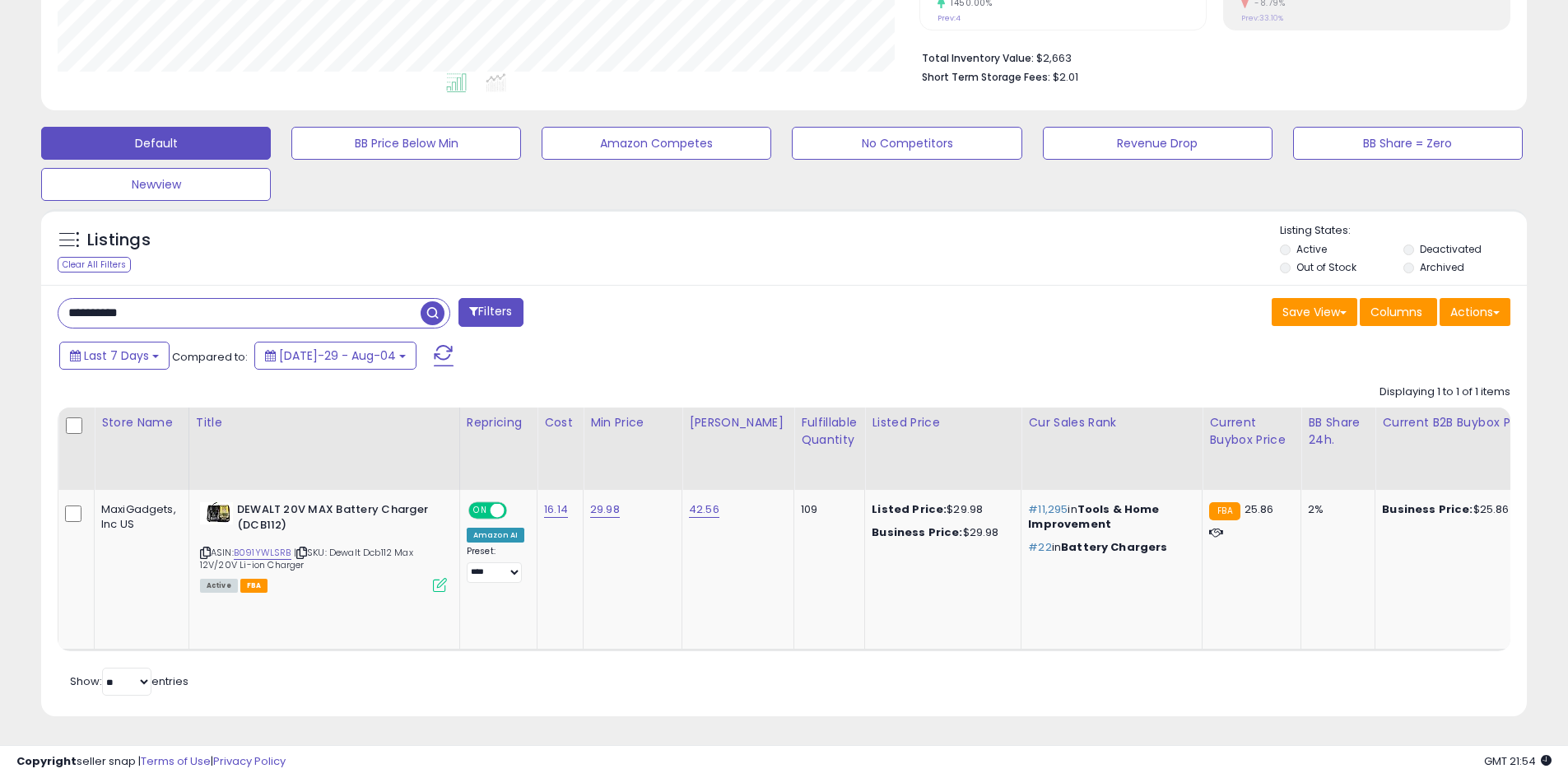
drag, startPoint x: 251, startPoint y: 308, endPoint x: 3, endPoint y: 315, distance: 248.1
click at [3, 315] on div "**********" at bounding box center [784, 220] width 1568 height 1116
paste input "text"
click at [439, 303] on span "button" at bounding box center [433, 314] width 24 height 24
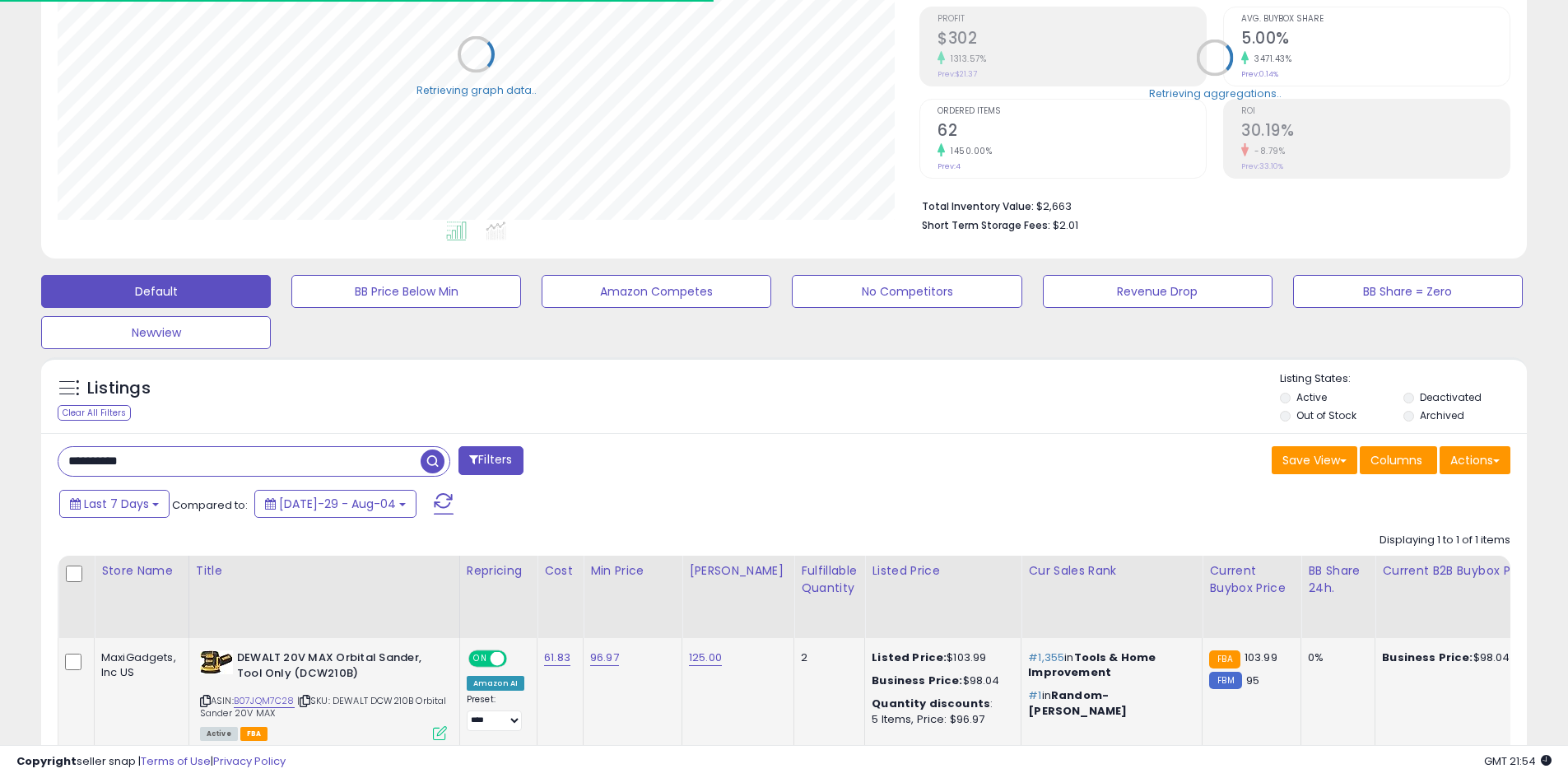
scroll to position [404, 0]
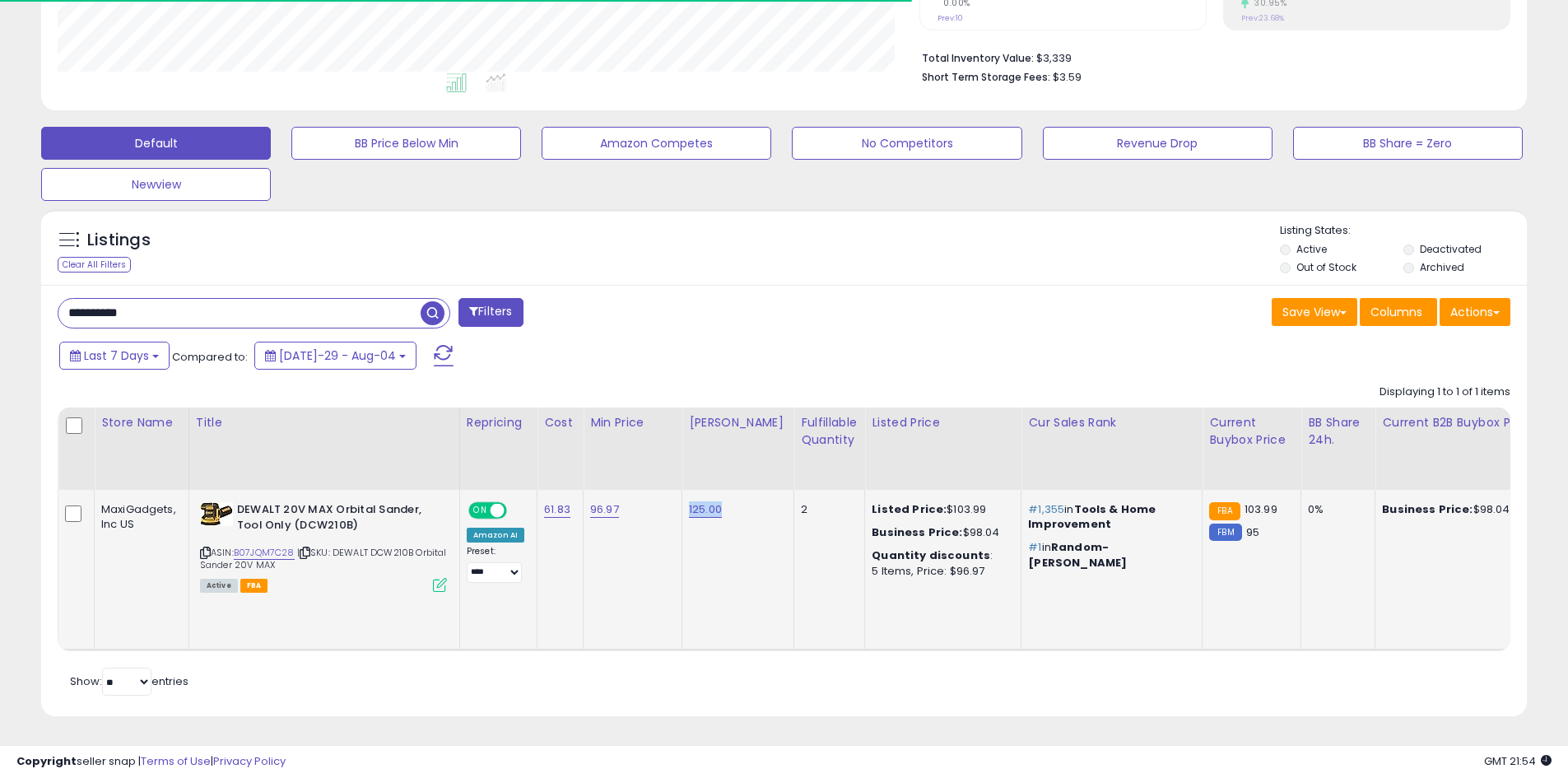
drag, startPoint x: 728, startPoint y: 504, endPoint x: 669, endPoint y: 502, distance: 59.0
click at [604, 533] on td "96.97" at bounding box center [633, 570] width 99 height 160
drag, startPoint x: 617, startPoint y: 504, endPoint x: 583, endPoint y: 502, distance: 34.1
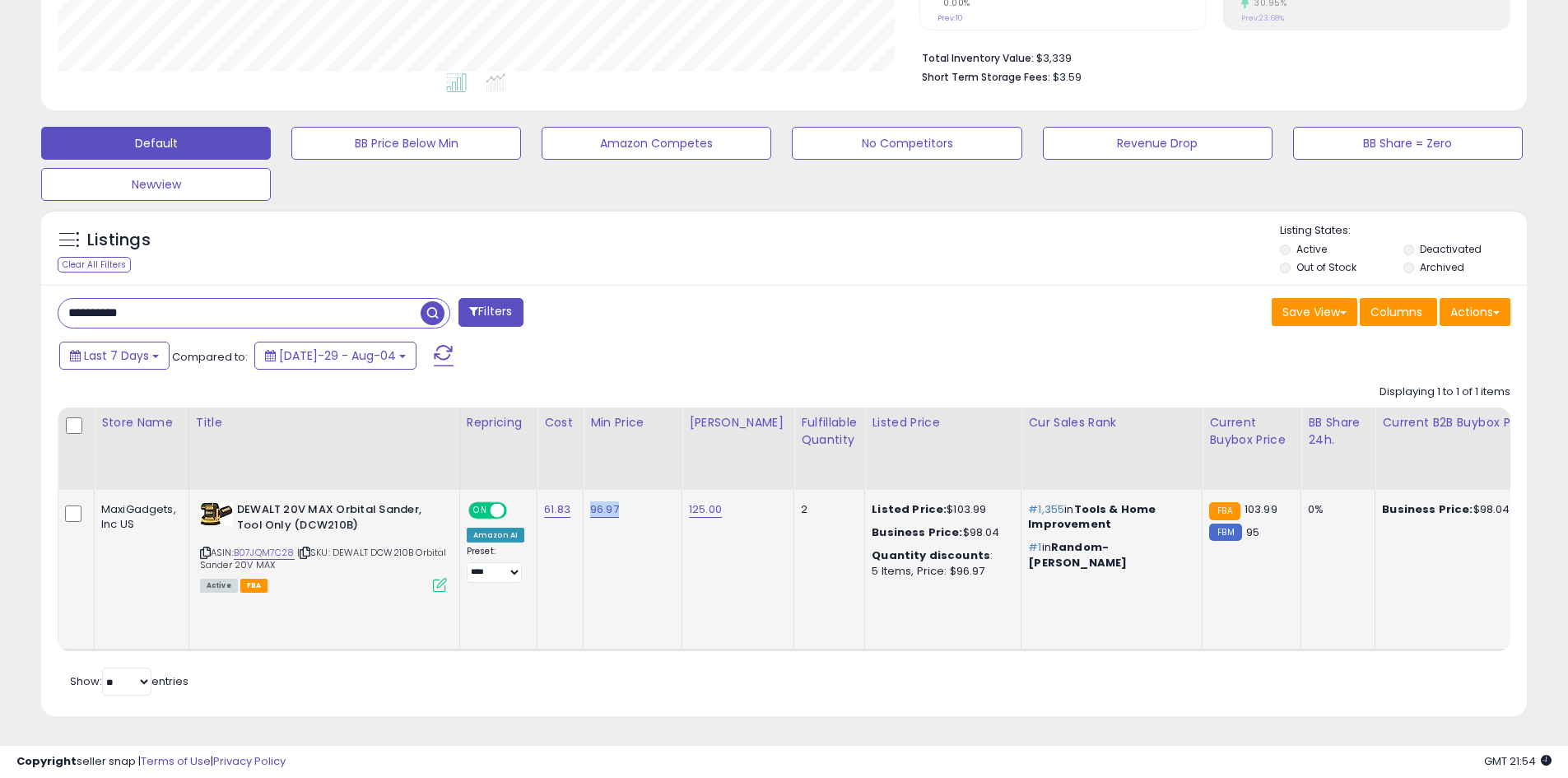
click at [583, 502] on td "96.97" at bounding box center [633, 570] width 99 height 160
drag, startPoint x: 236, startPoint y: 298, endPoint x: 0, endPoint y: 282, distance: 236.5
click at [0, 282] on div "**********" at bounding box center [784, 220] width 1568 height 1116
paste input "text"
click at [436, 306] on span "button" at bounding box center [433, 314] width 24 height 24
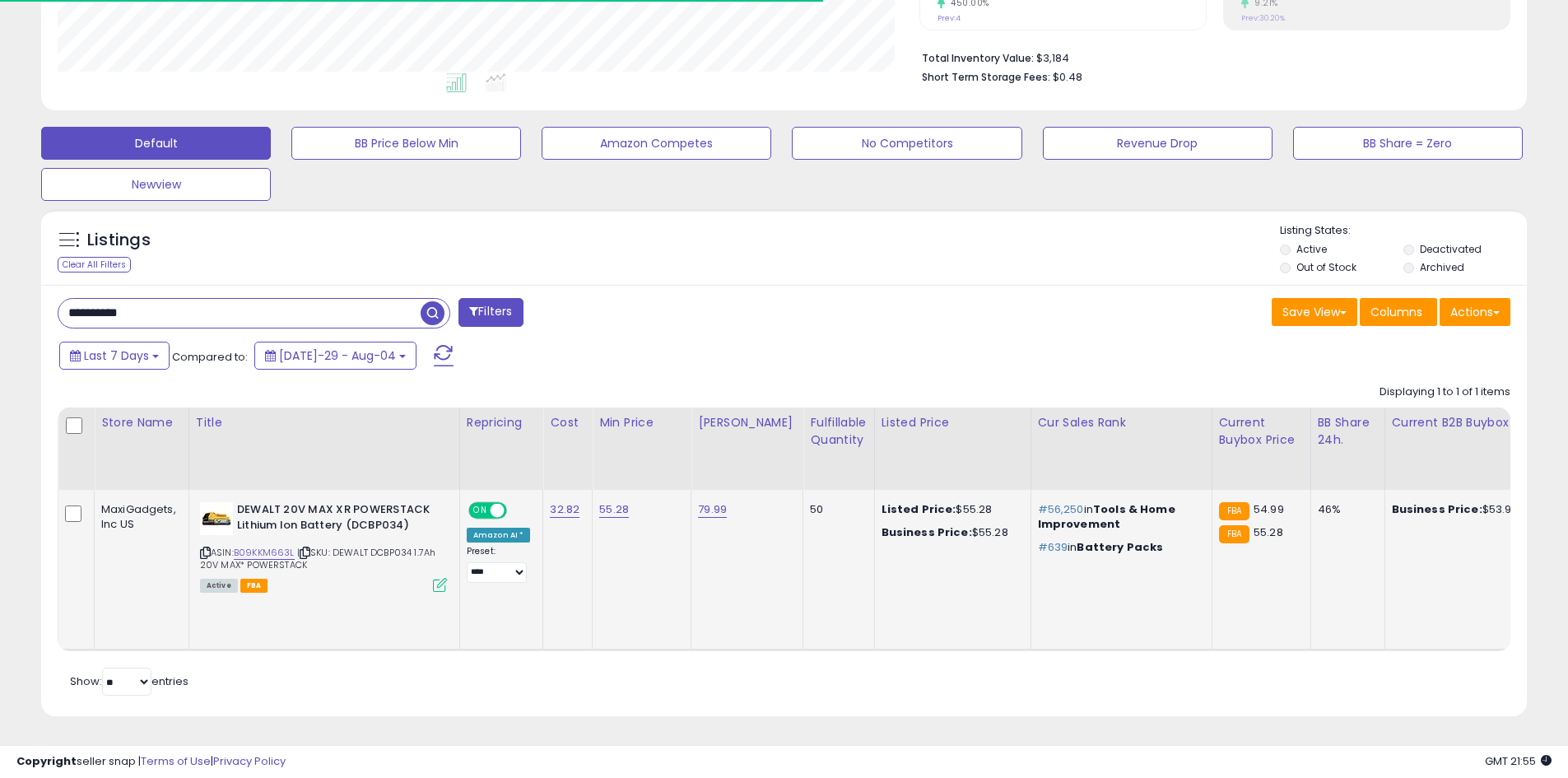
scroll to position [404, 0]
drag, startPoint x: 736, startPoint y: 499, endPoint x: 675, endPoint y: 505, distance: 61.3
drag, startPoint x: 613, startPoint y: 550, endPoint x: 622, endPoint y: 517, distance: 34.2
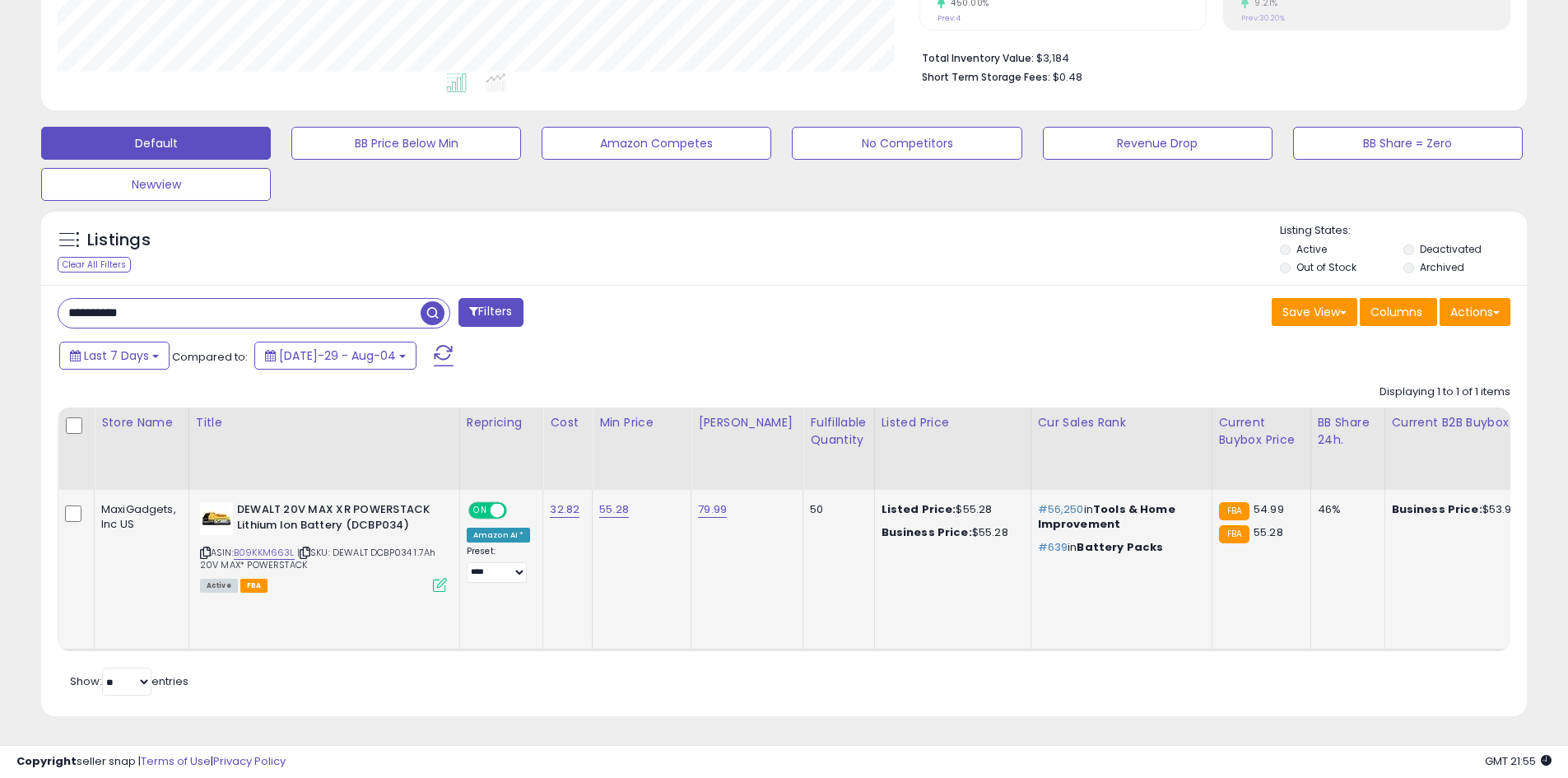
click at [615, 550] on td "55.28" at bounding box center [642, 570] width 99 height 160
drag, startPoint x: 628, startPoint y: 501, endPoint x: 592, endPoint y: 500, distance: 36.0
click at [593, 500] on td "55.28" at bounding box center [642, 570] width 99 height 160
drag, startPoint x: 301, startPoint y: 302, endPoint x: 0, endPoint y: 279, distance: 301.9
click at [0, 279] on div "**********" at bounding box center [784, 220] width 1568 height 1116
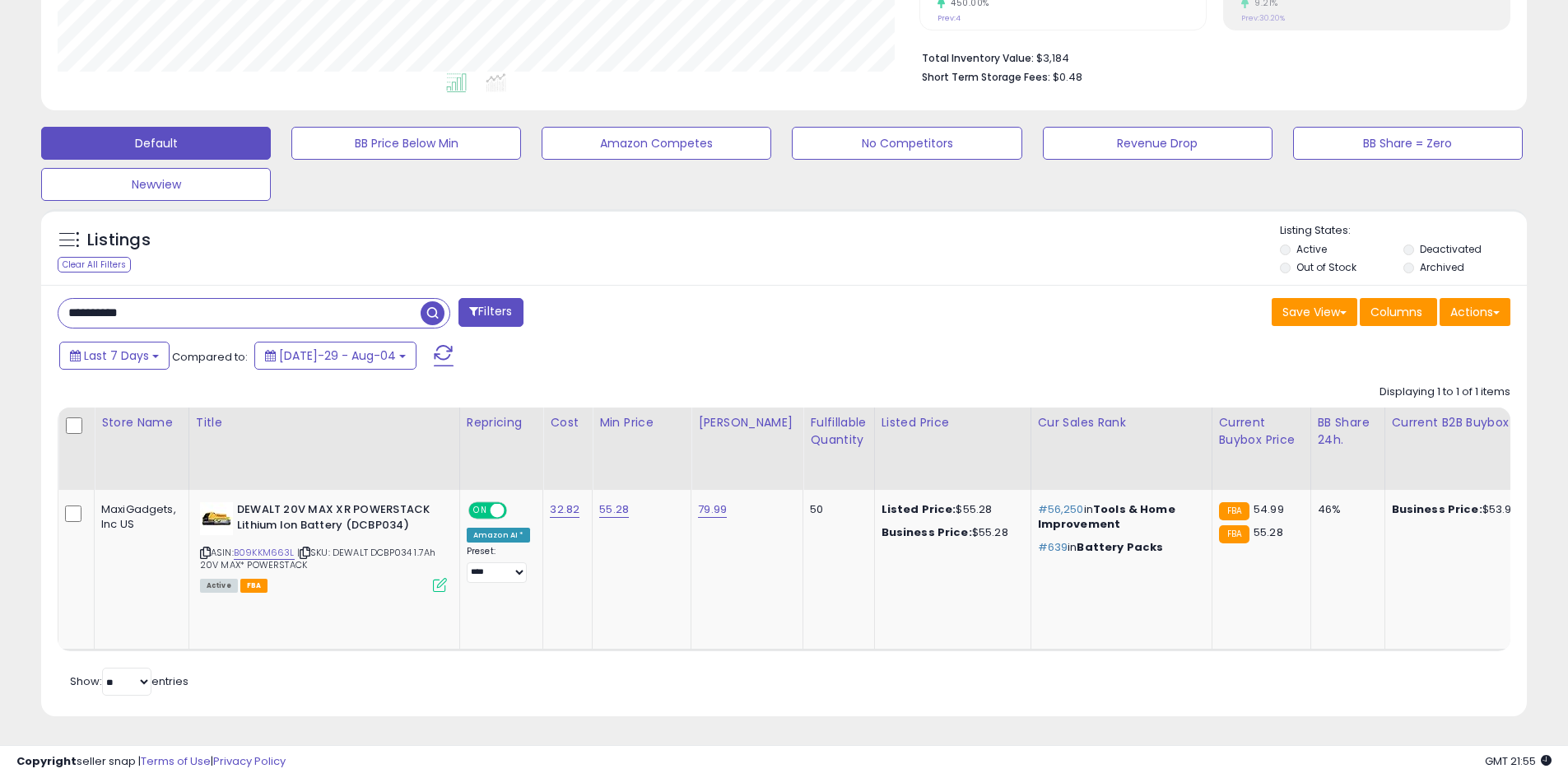
paste input "text"
click at [434, 304] on span "button" at bounding box center [433, 314] width 24 height 24
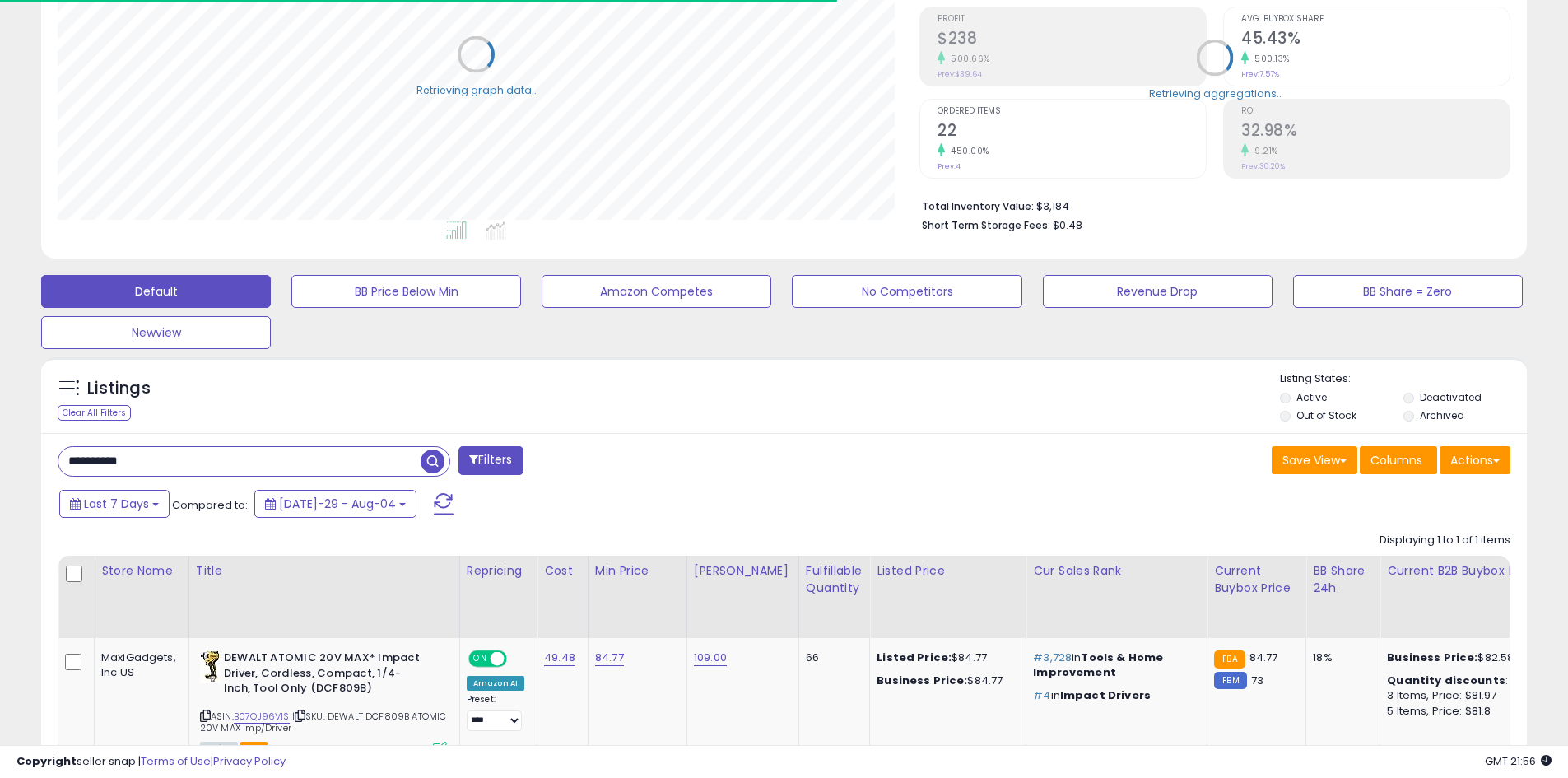
scroll to position [404, 0]
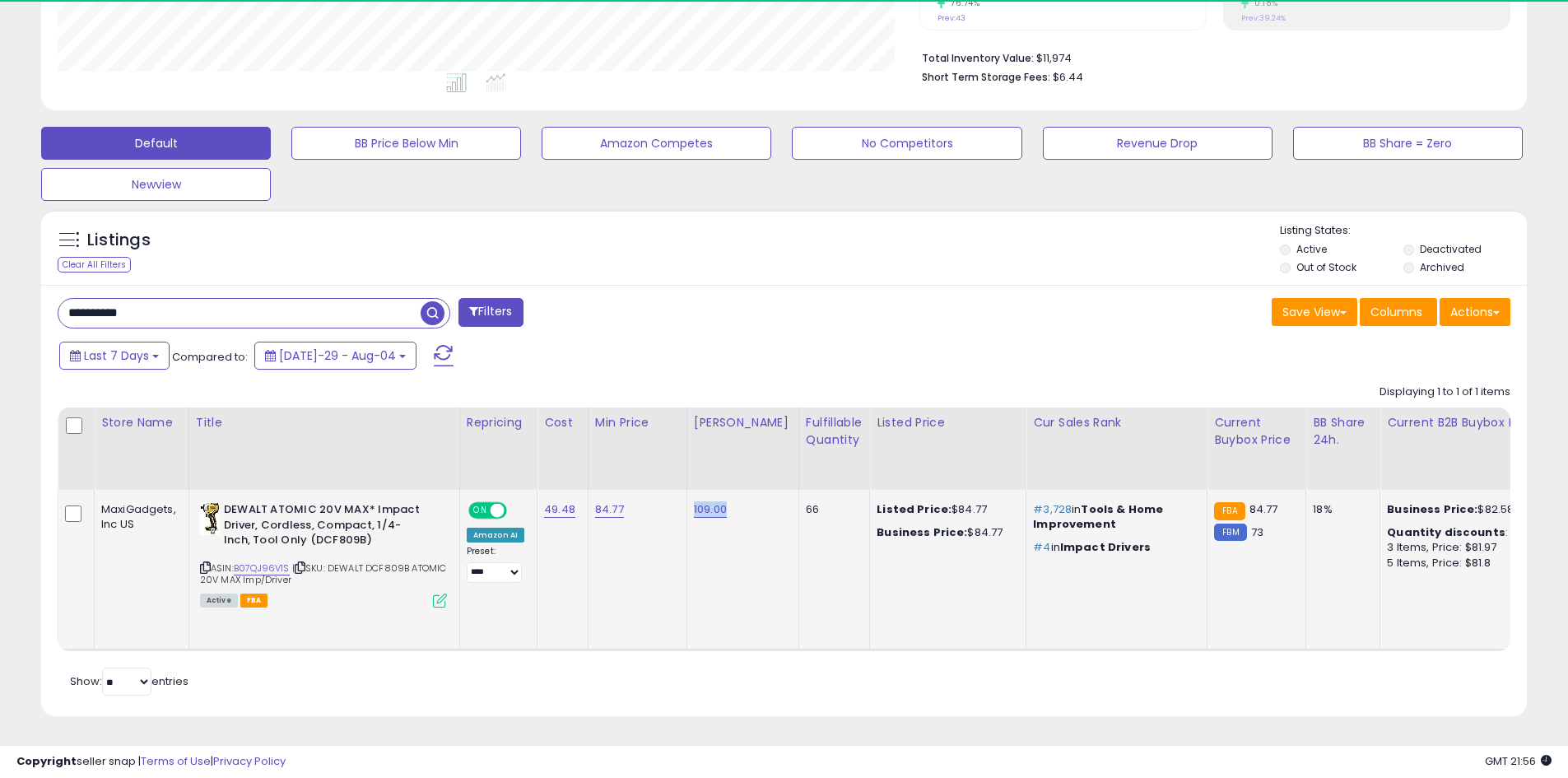
drag, startPoint x: 759, startPoint y: 499, endPoint x: 688, endPoint y: 504, distance: 71.2
click at [688, 504] on td "109.00" at bounding box center [742, 570] width 112 height 160
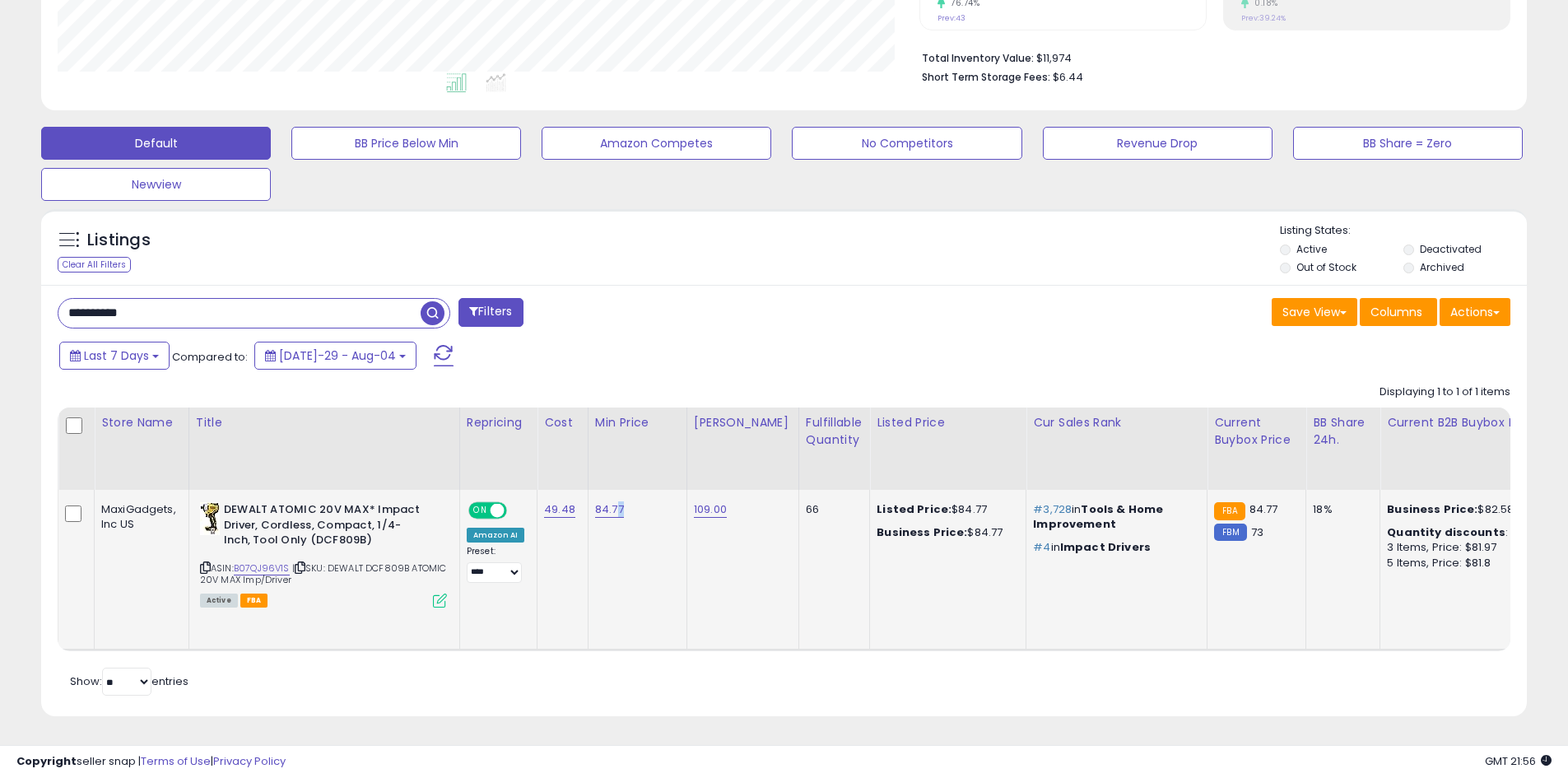
drag, startPoint x: 638, startPoint y: 493, endPoint x: 613, endPoint y: 498, distance: 25.5
click at [612, 502] on div "84.77" at bounding box center [635, 509] width 79 height 14
click at [634, 513] on td "84.77" at bounding box center [637, 570] width 99 height 160
drag, startPoint x: 629, startPoint y: 501, endPoint x: 592, endPoint y: 504, distance: 37.1
click at [595, 504] on div "84.77" at bounding box center [635, 509] width 79 height 14
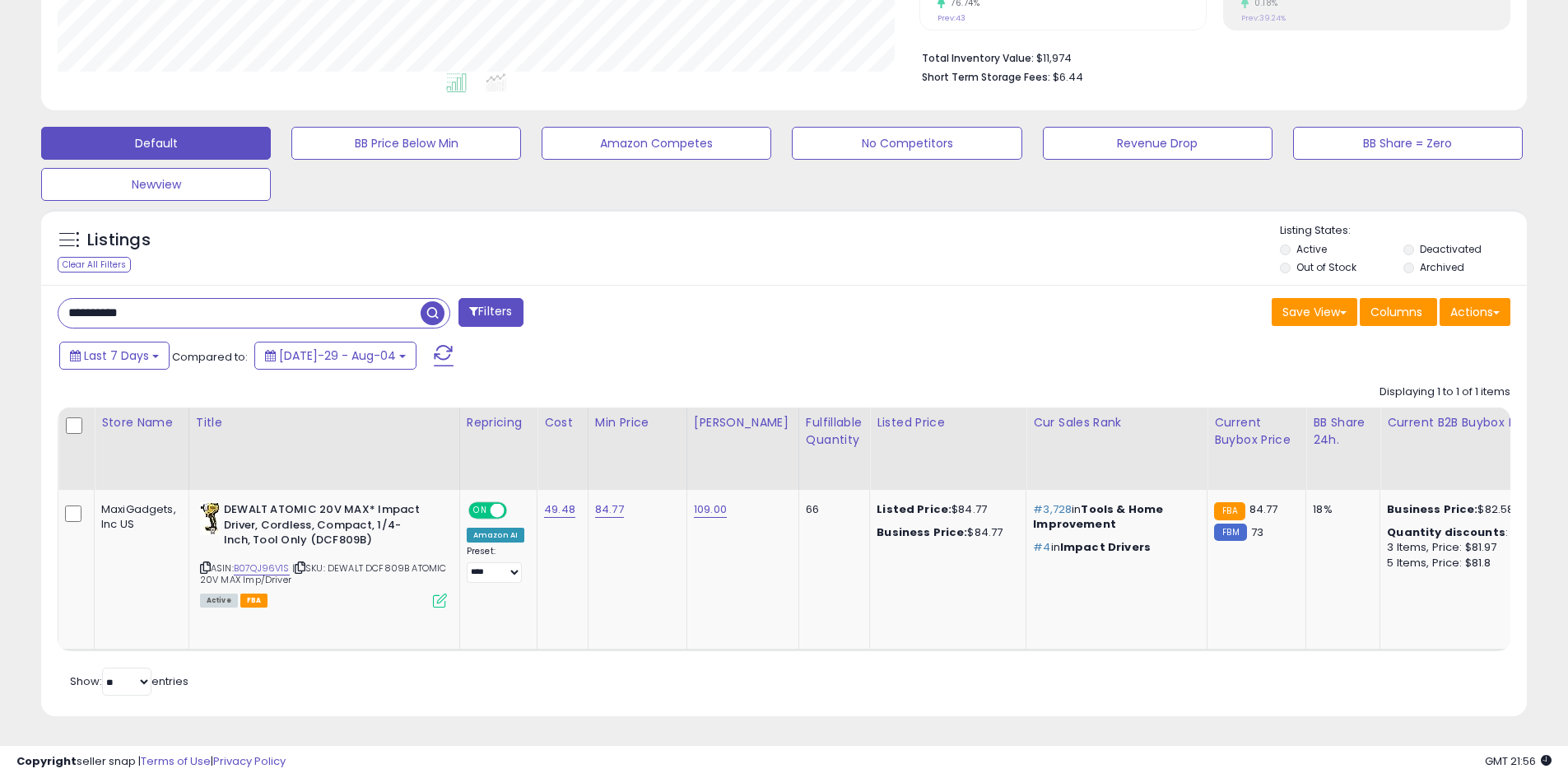
drag, startPoint x: 290, startPoint y: 301, endPoint x: 0, endPoint y: 281, distance: 290.7
click at [0, 281] on div "**********" at bounding box center [784, 220] width 1568 height 1116
paste input "text"
click at [427, 309] on span "button" at bounding box center [433, 314] width 24 height 24
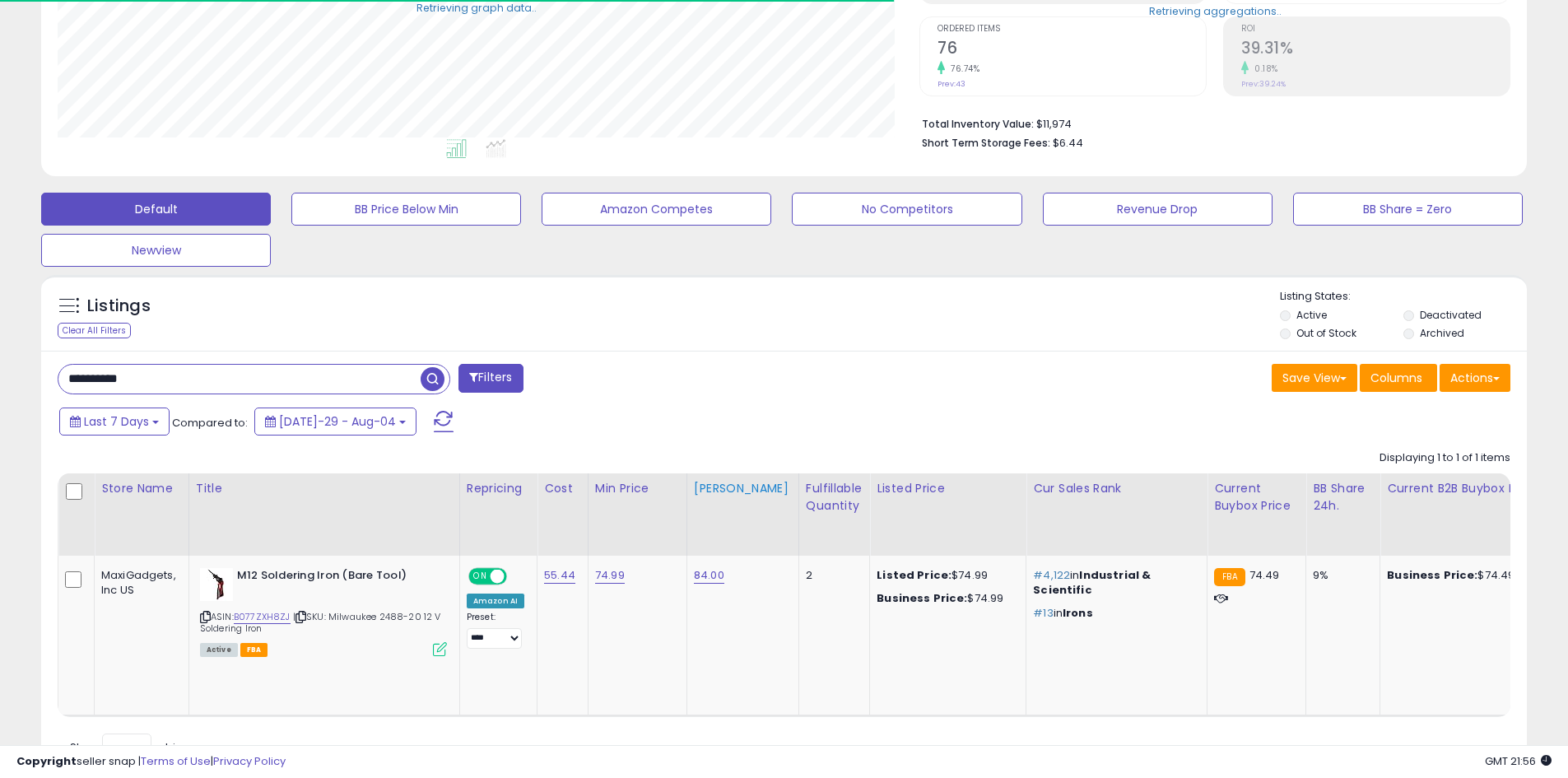
scroll to position [404, 0]
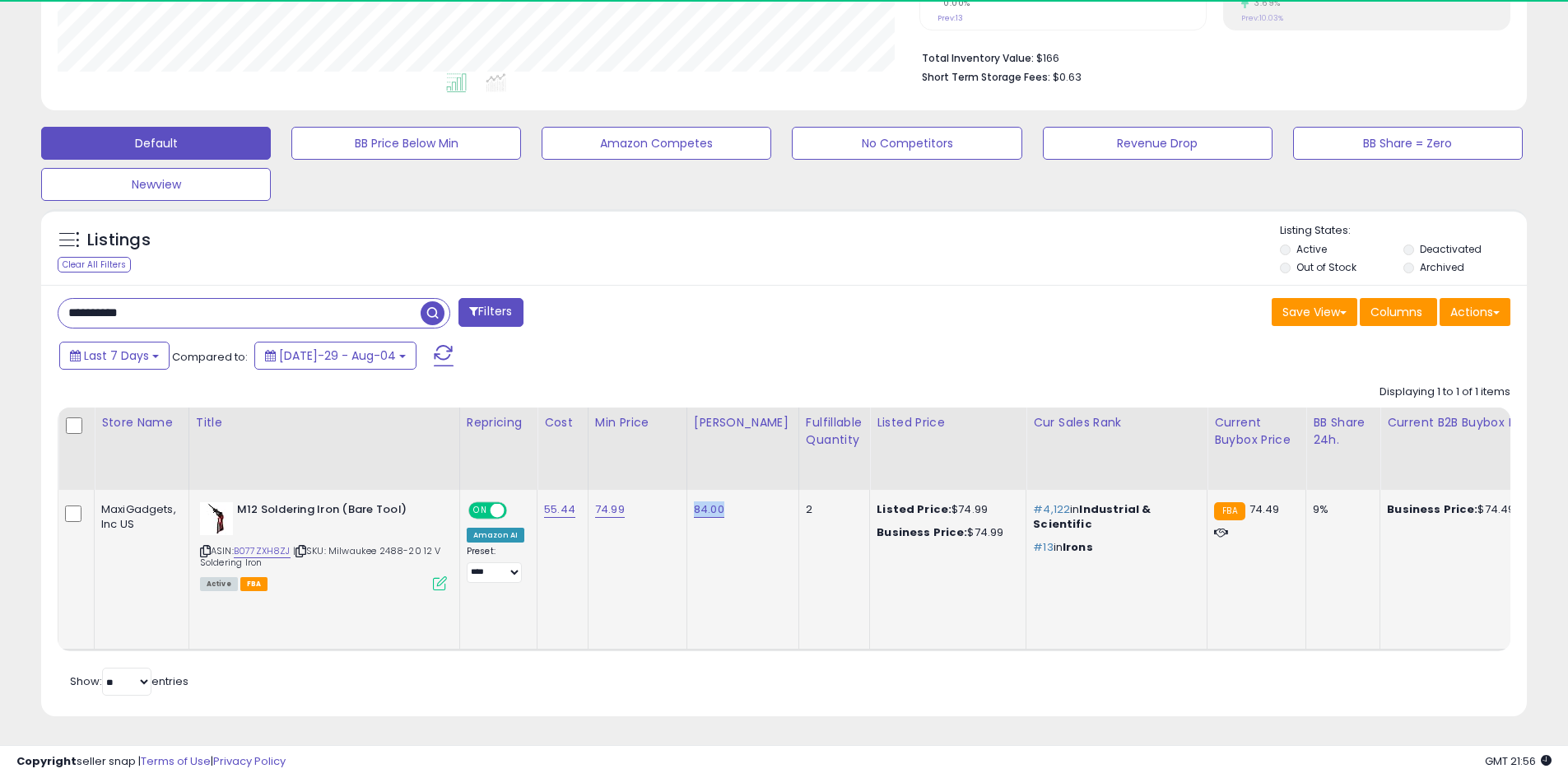
drag, startPoint x: 715, startPoint y: 505, endPoint x: 662, endPoint y: 510, distance: 53.2
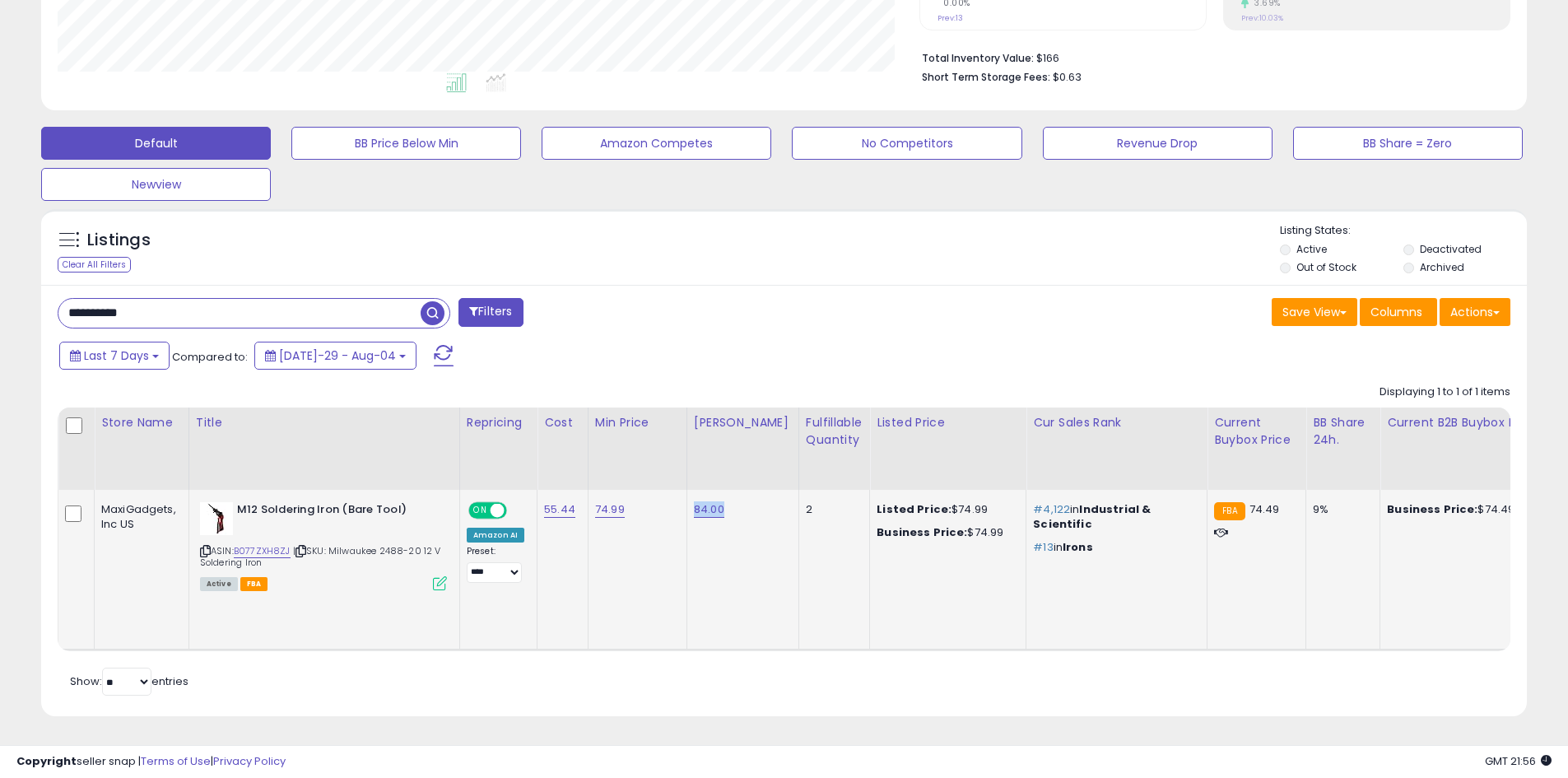
click at [625, 552] on td "74.99" at bounding box center [637, 570] width 99 height 160
click at [636, 503] on div "74.99" at bounding box center [635, 509] width 79 height 14
drag, startPoint x: 634, startPoint y: 497, endPoint x: 587, endPoint y: 497, distance: 47.0
click at [588, 497] on td "74.99" at bounding box center [637, 570] width 99 height 160
drag, startPoint x: 234, startPoint y: 303, endPoint x: 0, endPoint y: 303, distance: 234.0
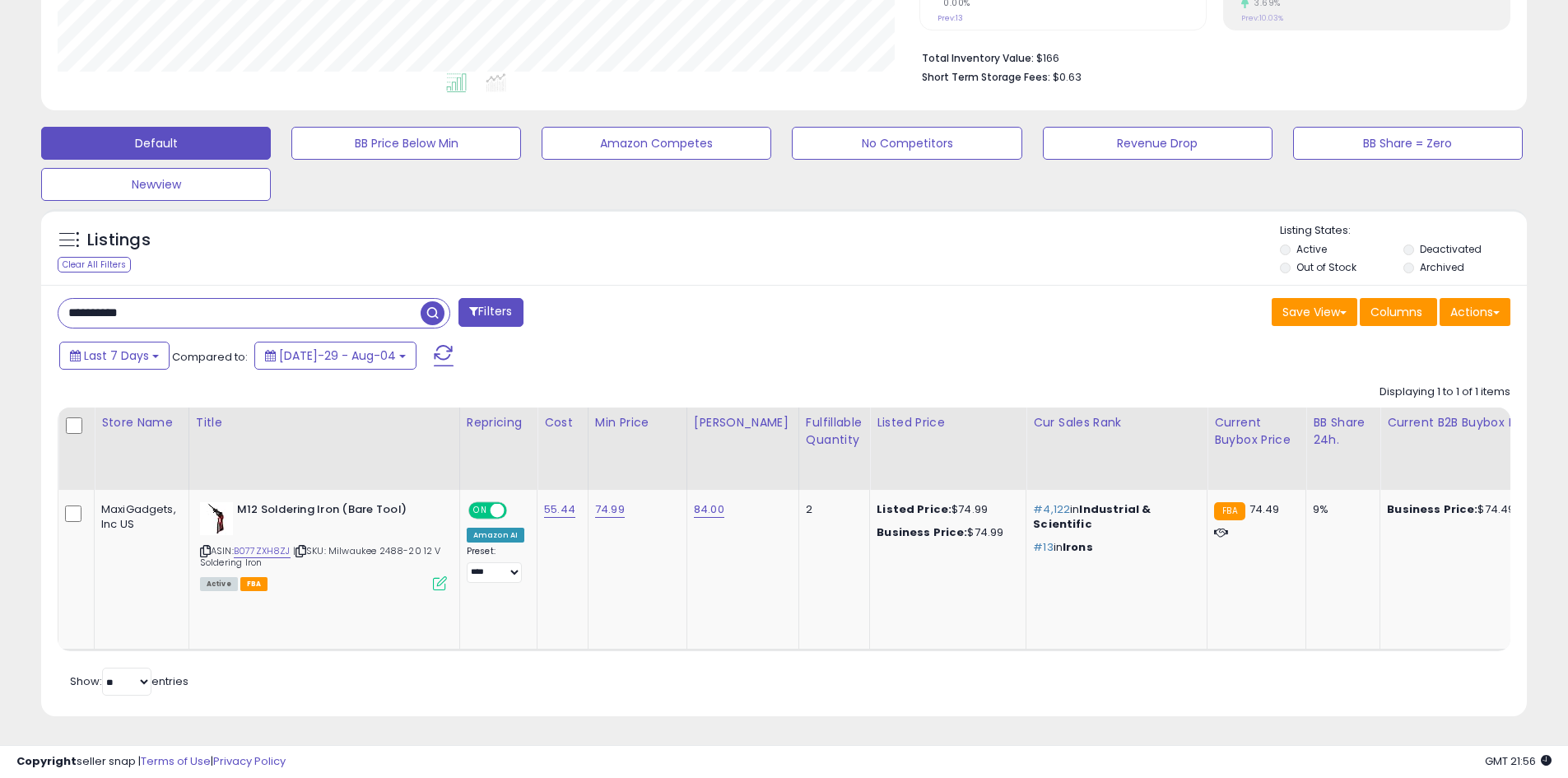
click at [0, 303] on div "**********" at bounding box center [784, 220] width 1568 height 1116
paste input "text"
click at [430, 302] on span "button" at bounding box center [433, 314] width 24 height 24
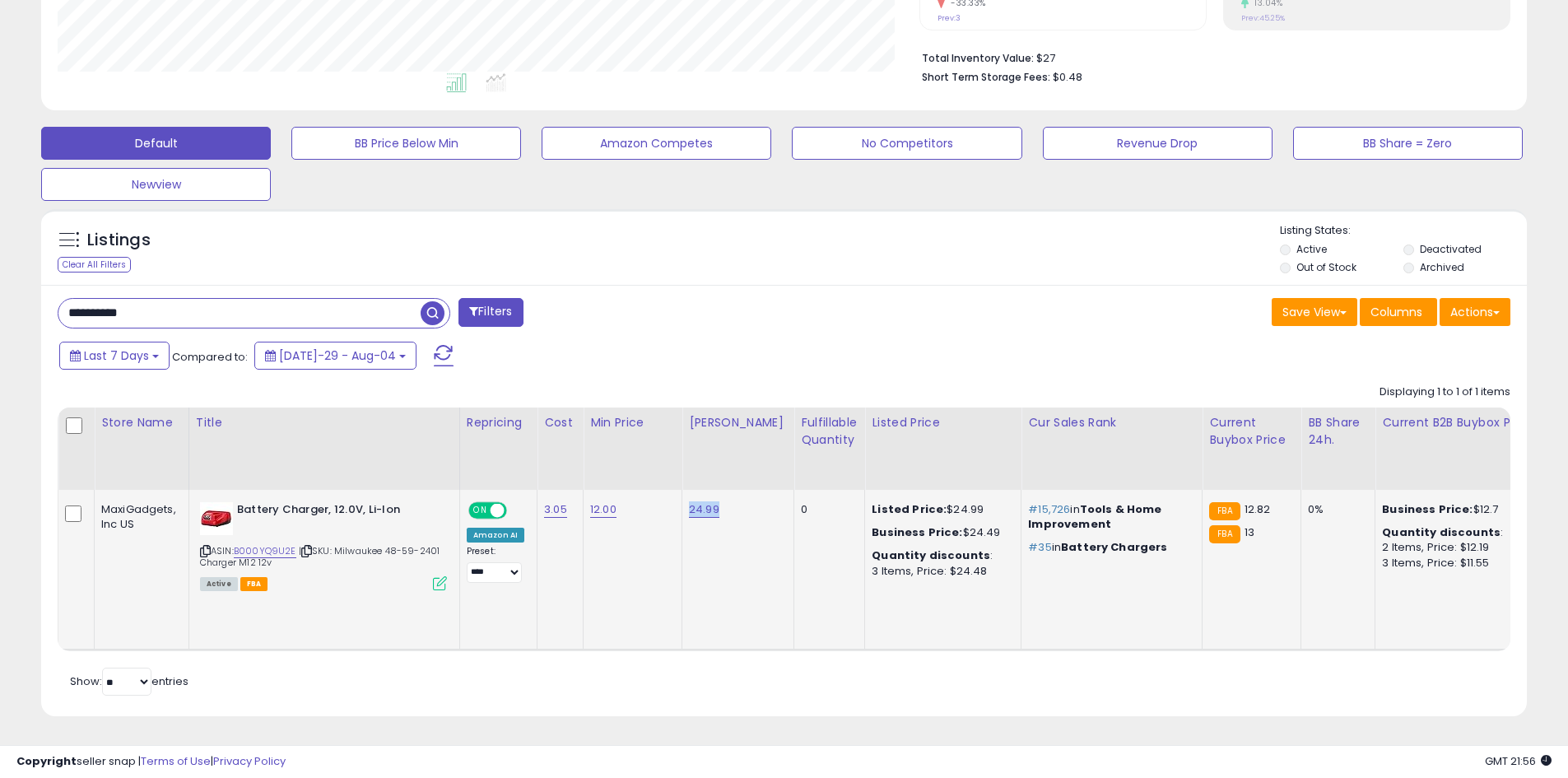
drag, startPoint x: 723, startPoint y: 498, endPoint x: 669, endPoint y: 498, distance: 54.0
click at [0, 301] on div "**********" at bounding box center [784, 220] width 1568 height 1116
paste input "text"
click at [437, 306] on span "button" at bounding box center [433, 314] width 24 height 24
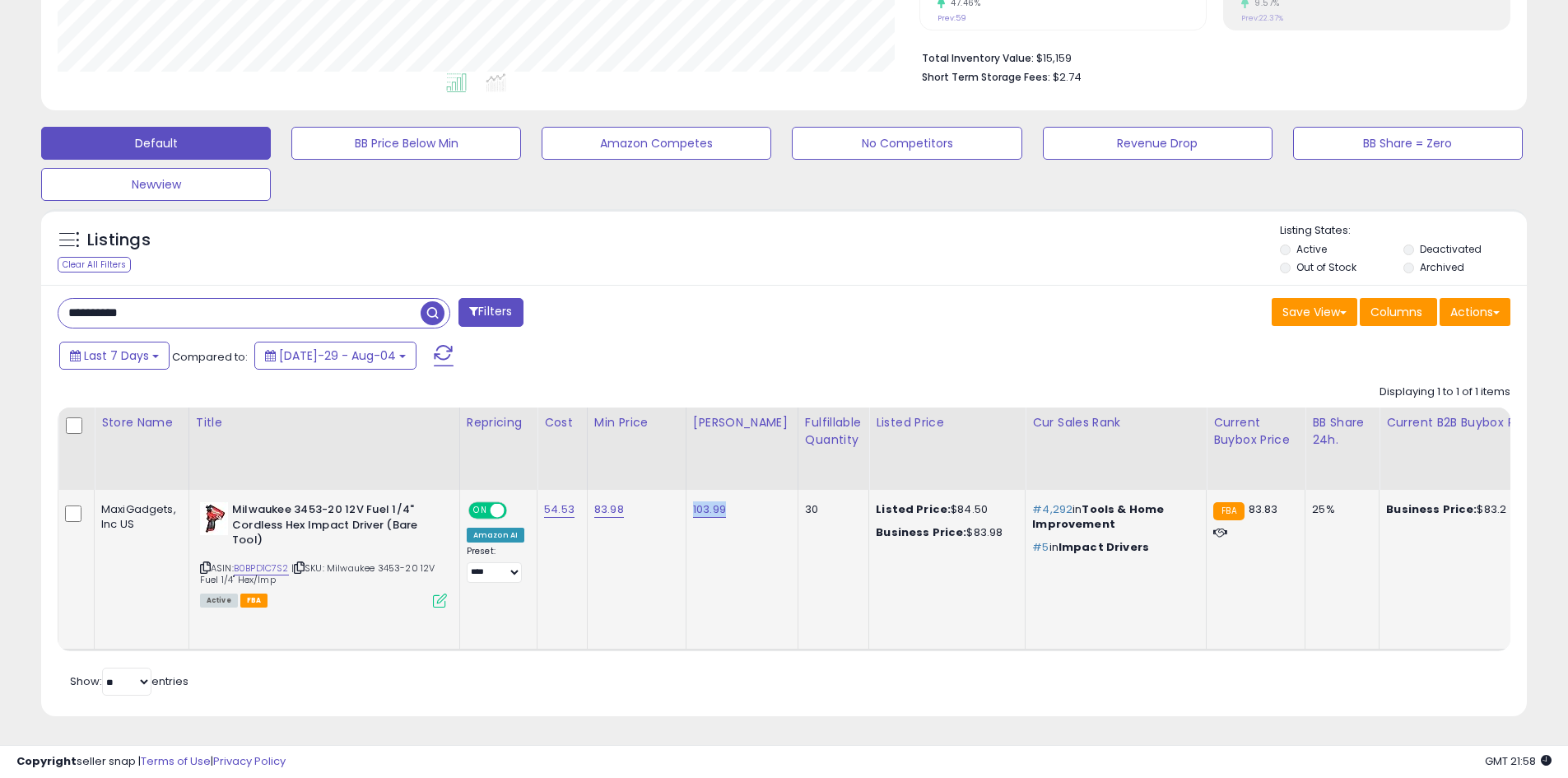
drag, startPoint x: 741, startPoint y: 500, endPoint x: 660, endPoint y: 503, distance: 81.1
click at [636, 532] on td "83.98" at bounding box center [636, 570] width 99 height 160
drag, startPoint x: 631, startPoint y: 496, endPoint x: 583, endPoint y: 498, distance: 48.0
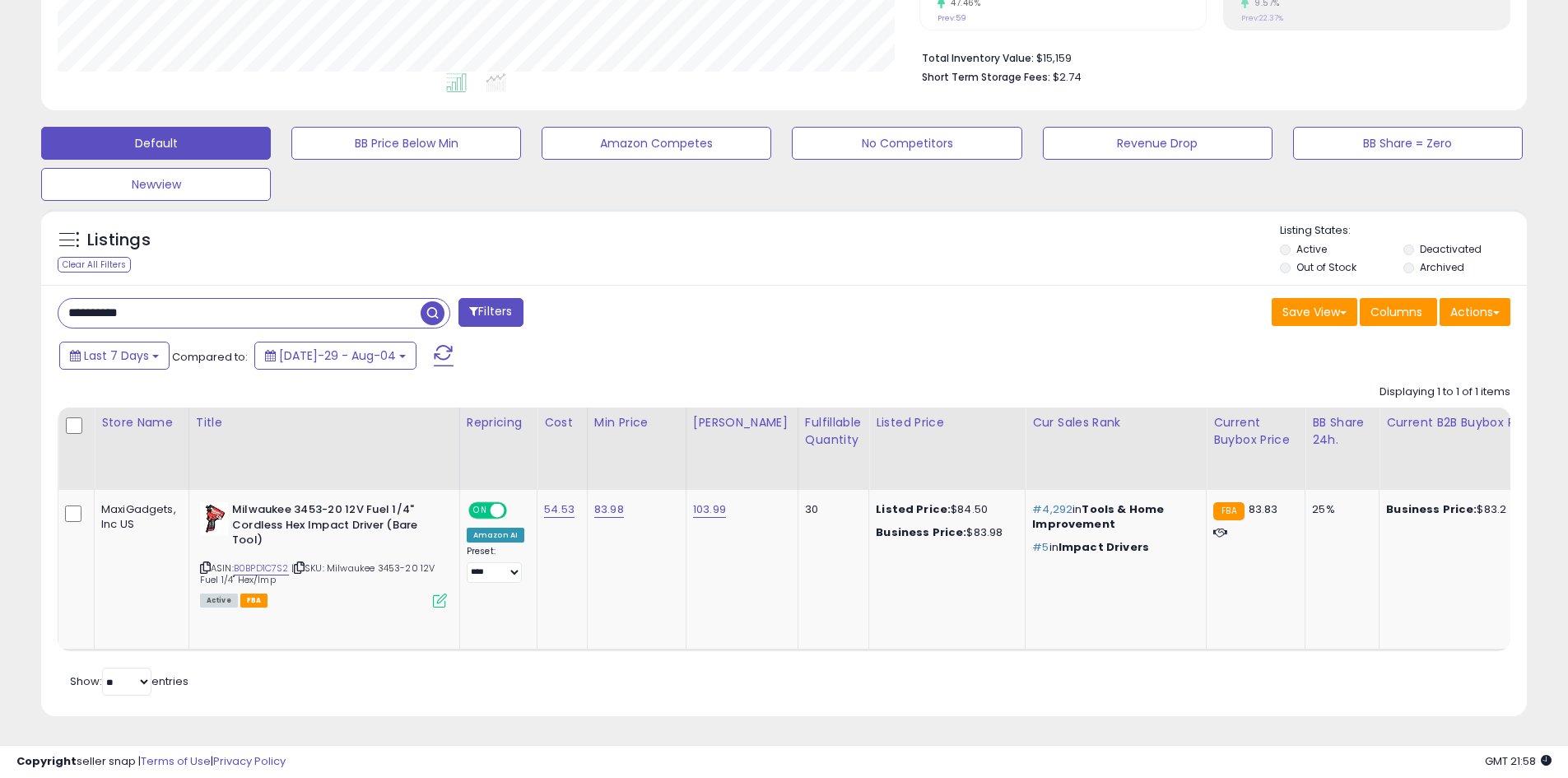
drag, startPoint x: 238, startPoint y: 304, endPoint x: 0, endPoint y: 296, distance: 238.1
click at [0, 296] on div "**********" at bounding box center [784, 220] width 1568 height 1116
paste input "text"
type input "**********"
click at [436, 302] on span "button" at bounding box center [433, 314] width 24 height 24
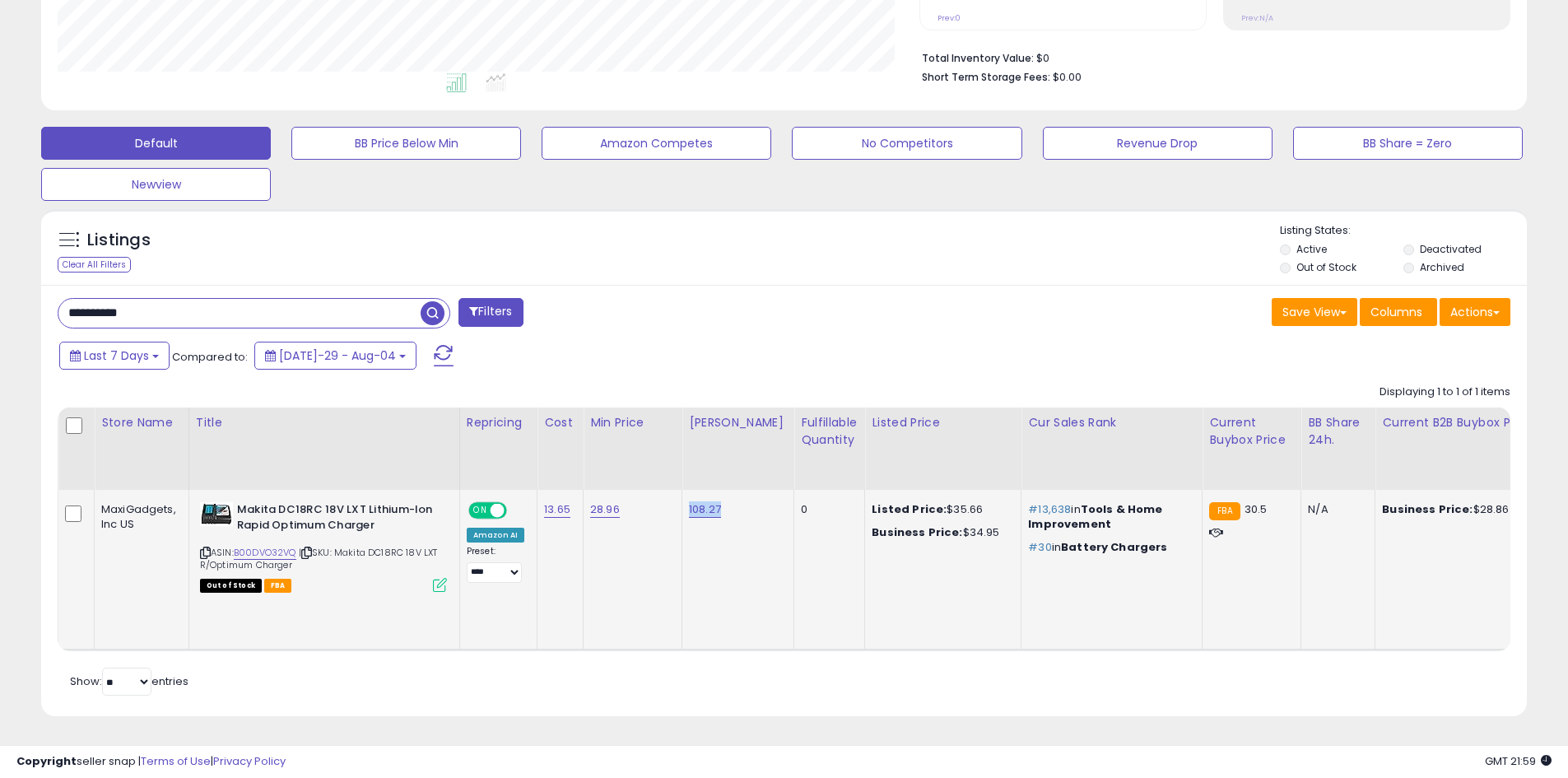
drag, startPoint x: 724, startPoint y: 500, endPoint x: 675, endPoint y: 498, distance: 49.0
drag, startPoint x: 612, startPoint y: 569, endPoint x: 613, endPoint y: 539, distance: 30.0
click at [612, 569] on td "28.96" at bounding box center [633, 570] width 99 height 160
click at [629, 506] on td "28.96" at bounding box center [633, 570] width 99 height 160
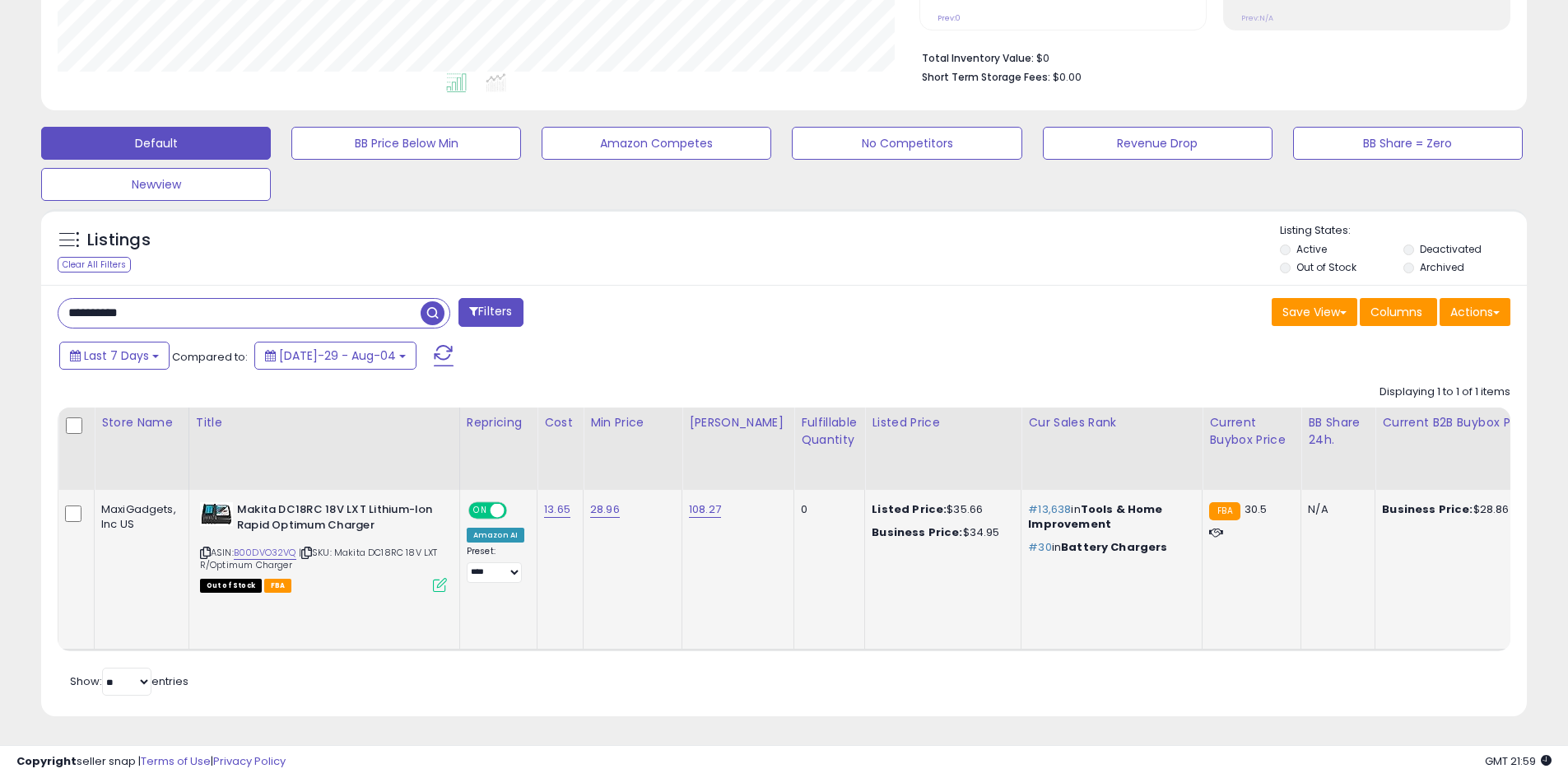
click at [597, 569] on td "28.96" at bounding box center [633, 570] width 99 height 160
drag, startPoint x: 638, startPoint y: 495, endPoint x: 587, endPoint y: 495, distance: 51.0
click at [590, 502] on div "28.96" at bounding box center [629, 509] width 79 height 14
